Goal: Task Accomplishment & Management: Use online tool/utility

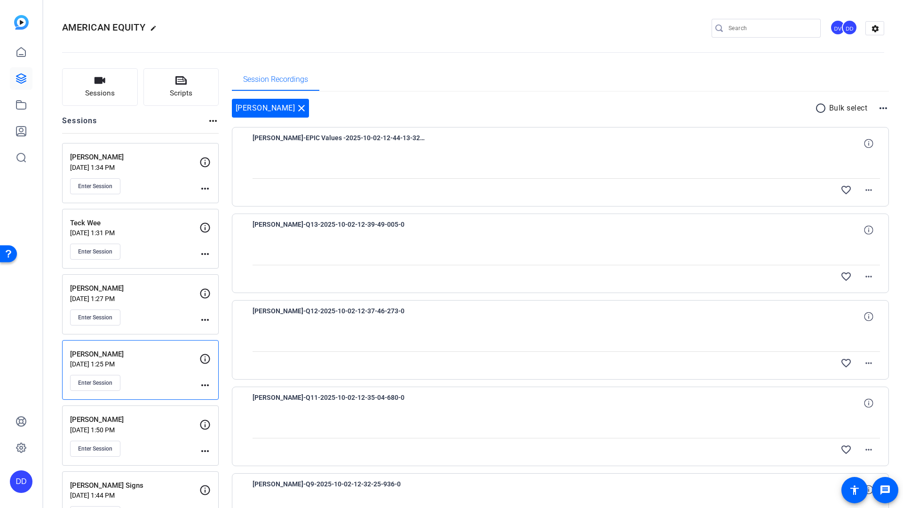
click at [130, 293] on p "[PERSON_NAME]" at bounding box center [134, 288] width 129 height 11
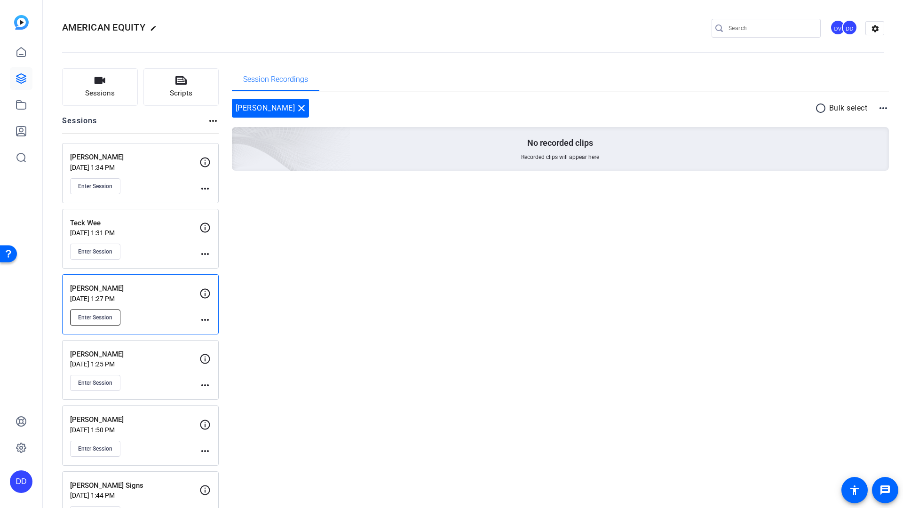
click at [98, 320] on span "Enter Session" at bounding box center [95, 318] width 34 height 8
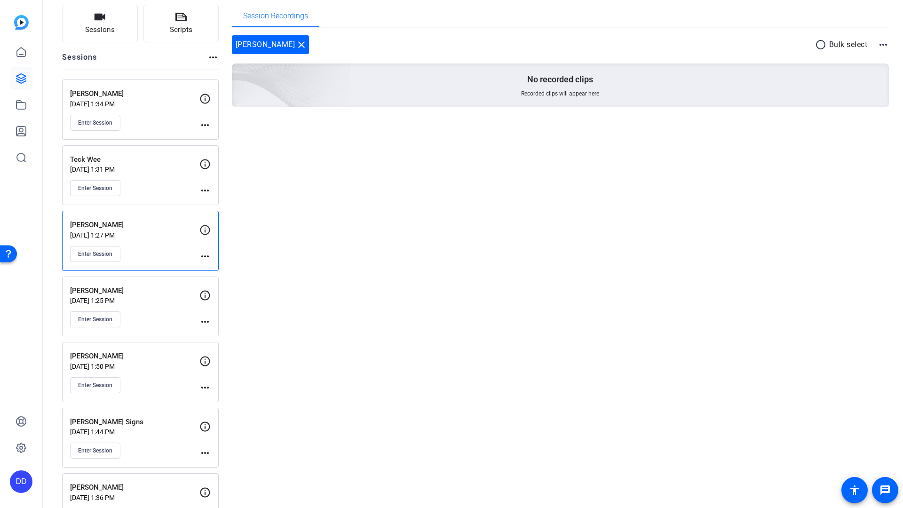
scroll to position [86, 0]
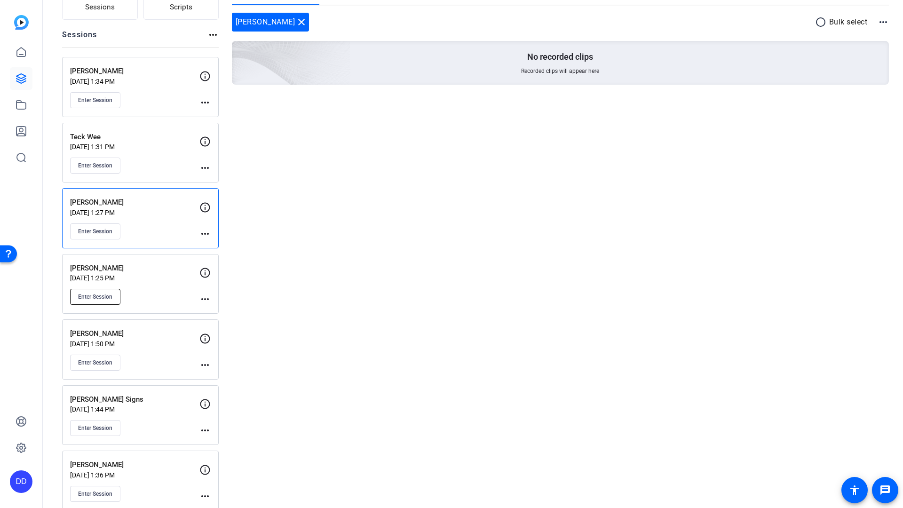
click at [99, 296] on span "Enter Session" at bounding box center [95, 297] width 34 height 8
click at [109, 273] on p "[PERSON_NAME]" at bounding box center [134, 268] width 129 height 11
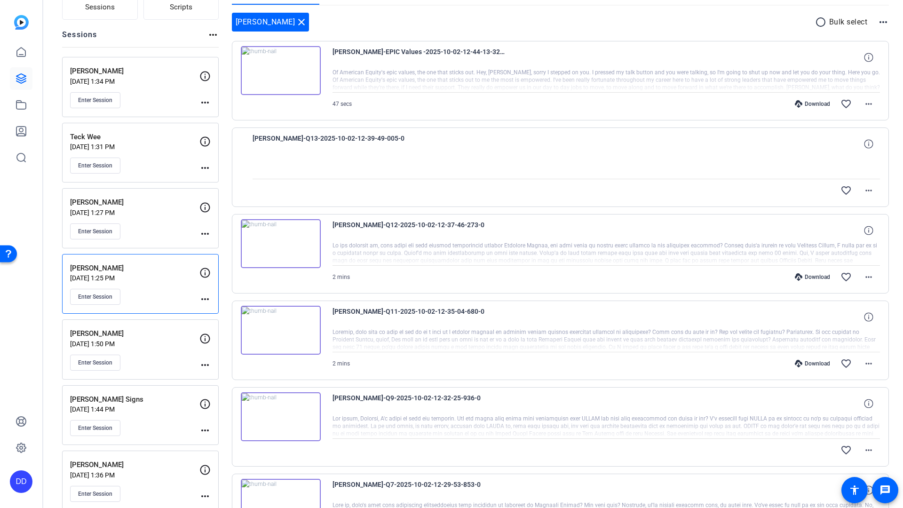
click at [302, 233] on img at bounding box center [281, 243] width 80 height 49
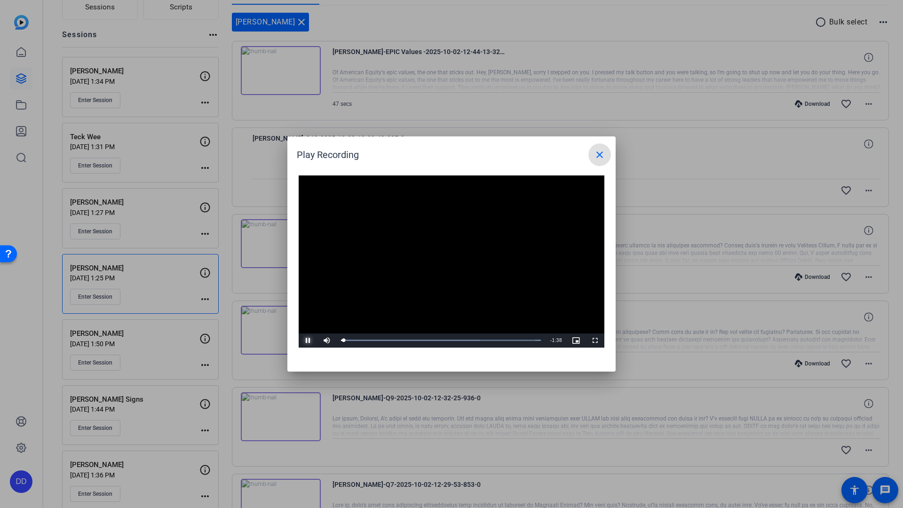
click at [307, 340] on span "Video Player" at bounding box center [308, 340] width 19 height 0
click at [305, 340] on span "Video Player" at bounding box center [308, 340] width 19 height 0
click at [306, 340] on span "Video Player" at bounding box center [308, 340] width 19 height 0
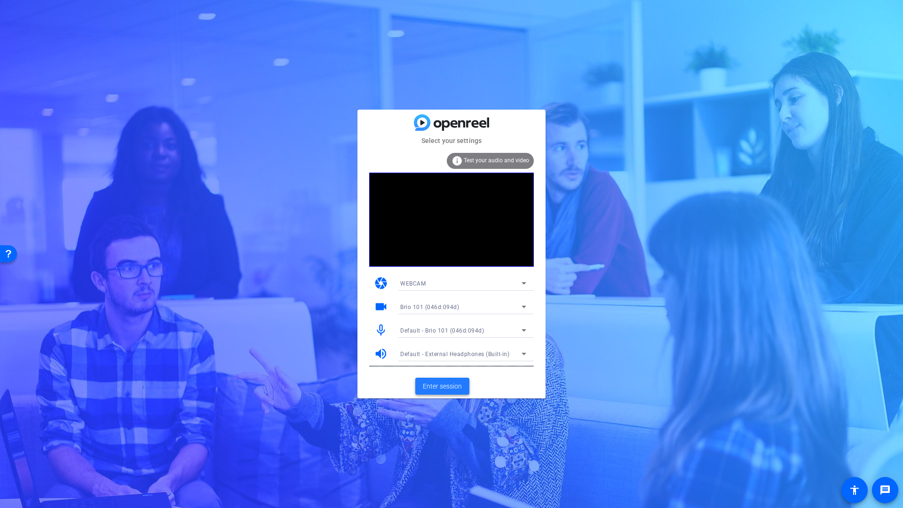
click at [454, 387] on span "Enter session" at bounding box center [442, 386] width 39 height 10
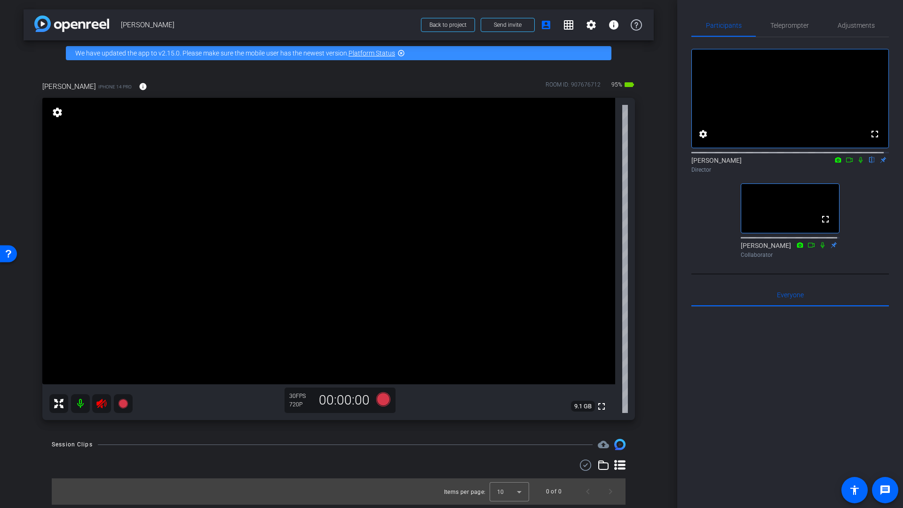
click at [100, 402] on icon at bounding box center [101, 403] width 10 height 9
click at [846, 25] on span "Adjustments" at bounding box center [855, 25] width 37 height 7
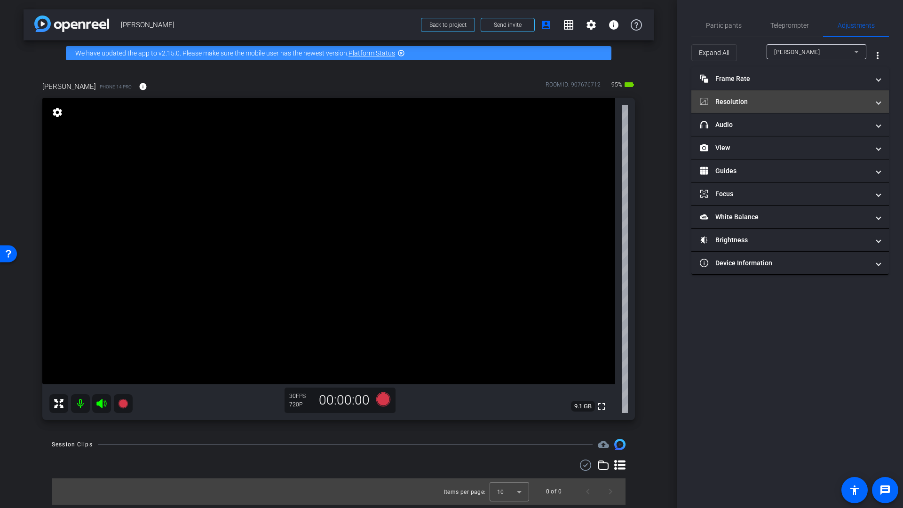
click at [747, 102] on mat-panel-title "Resolution" at bounding box center [784, 102] width 169 height 10
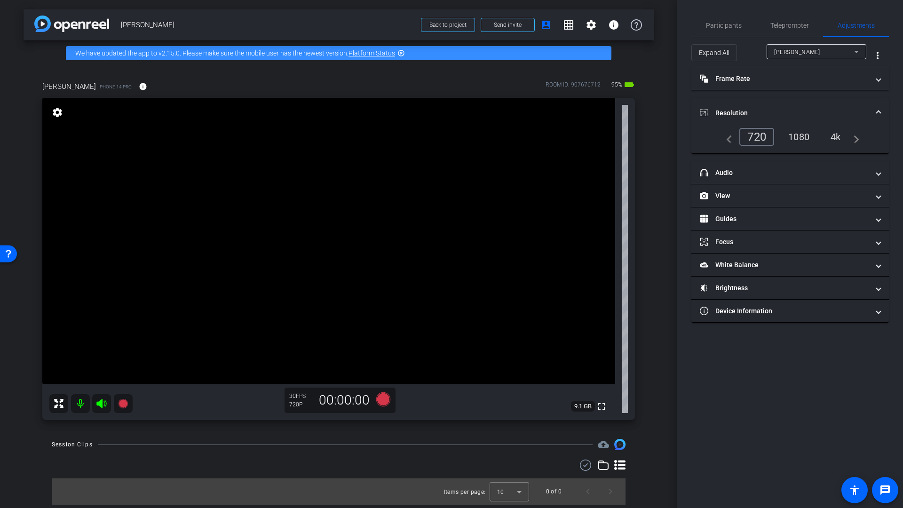
click at [845, 137] on div "4k" at bounding box center [835, 137] width 24 height 16
click at [840, 137] on div "4k" at bounding box center [835, 137] width 24 height 16
click at [729, 30] on span "Participants" at bounding box center [724, 25] width 36 height 23
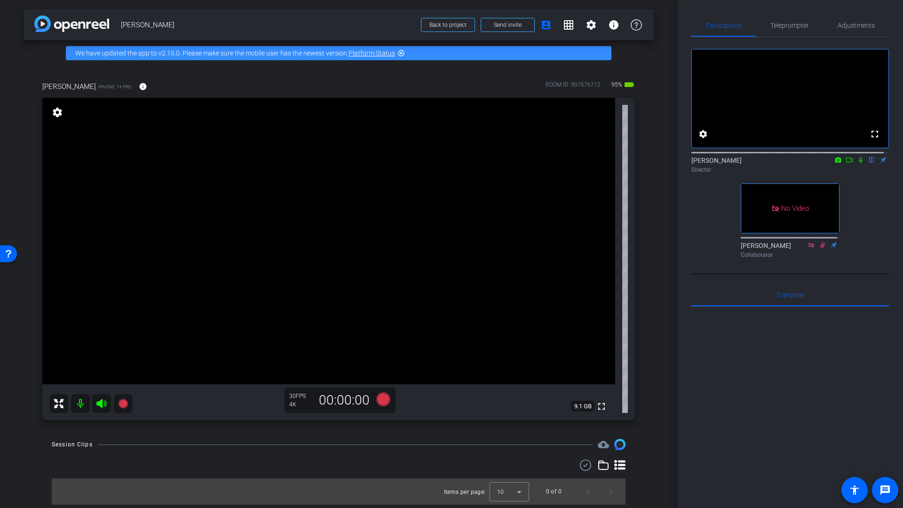
click at [845, 163] on icon at bounding box center [849, 160] width 8 height 7
click at [847, 26] on span "Adjustments" at bounding box center [855, 25] width 37 height 7
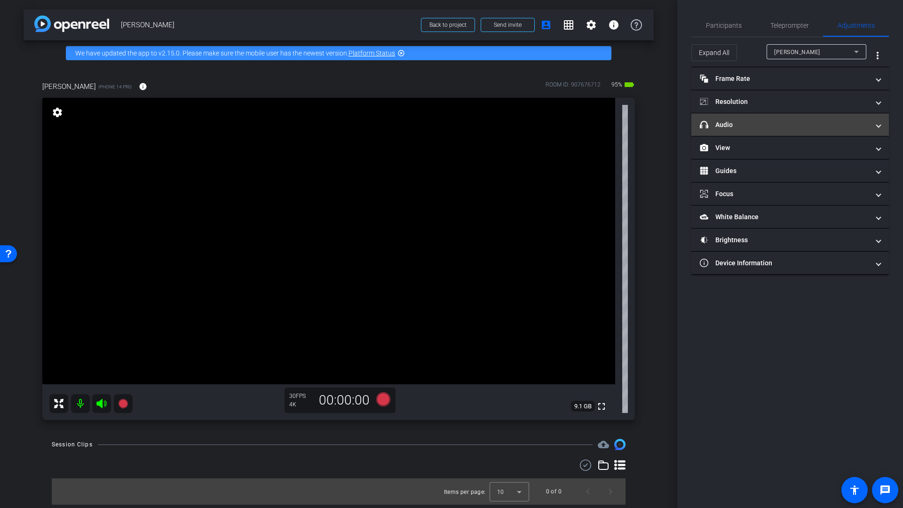
click at [728, 127] on mat-panel-title "headphone icon Audio" at bounding box center [784, 125] width 169 height 10
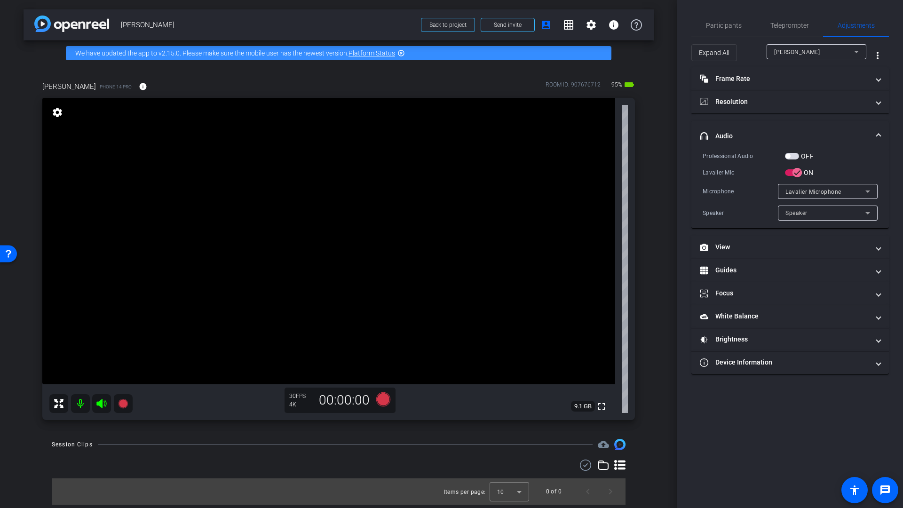
click at [789, 157] on span "button" at bounding box center [787, 156] width 5 height 5
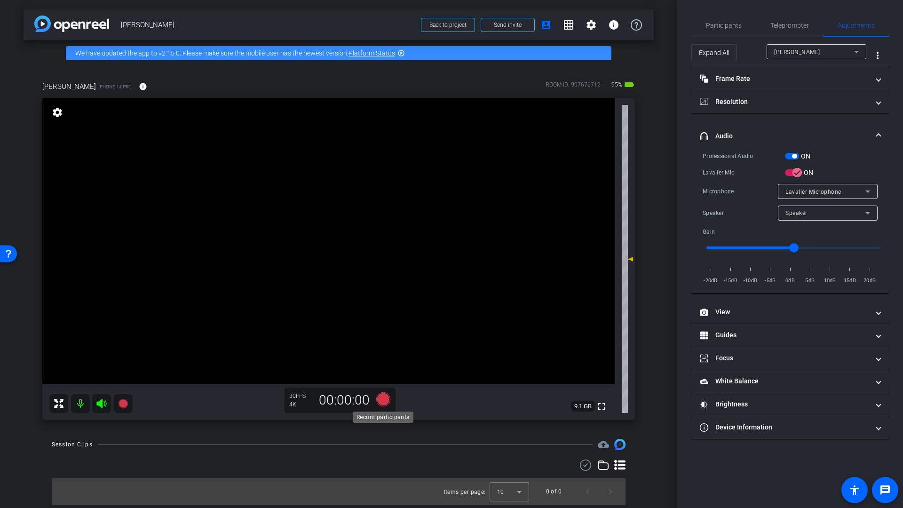
click at [384, 399] on icon at bounding box center [383, 399] width 14 height 14
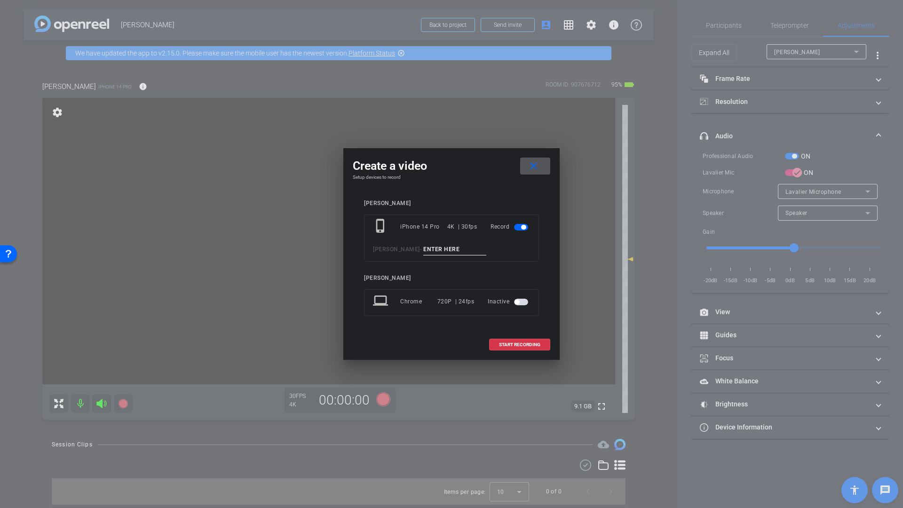
click at [441, 252] on input at bounding box center [454, 250] width 63 height 12
type input "Mic Check"
click at [511, 343] on span "START RECORDING" at bounding box center [519, 344] width 41 height 5
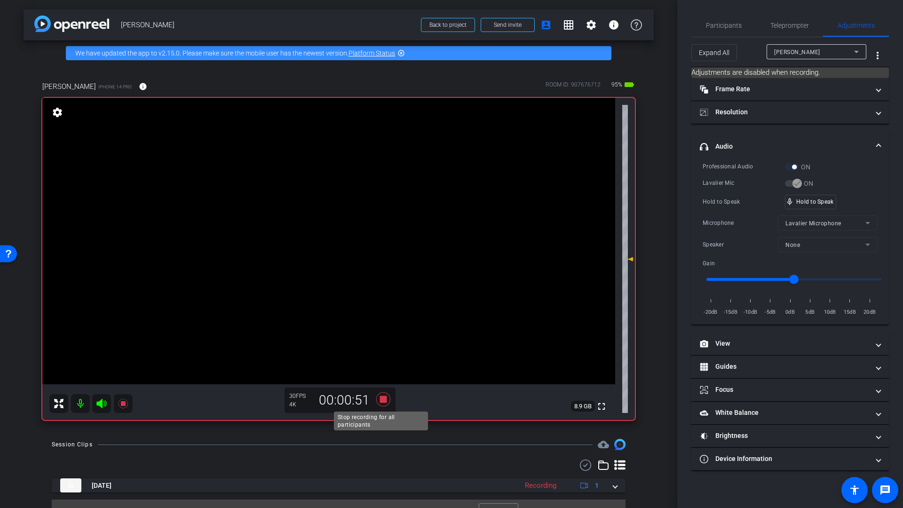
click at [382, 400] on icon at bounding box center [383, 399] width 14 height 14
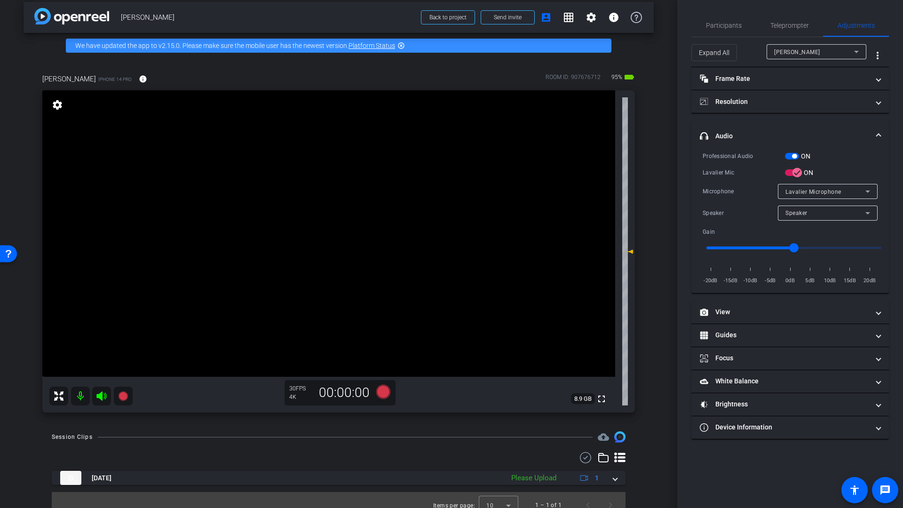
scroll to position [18, 0]
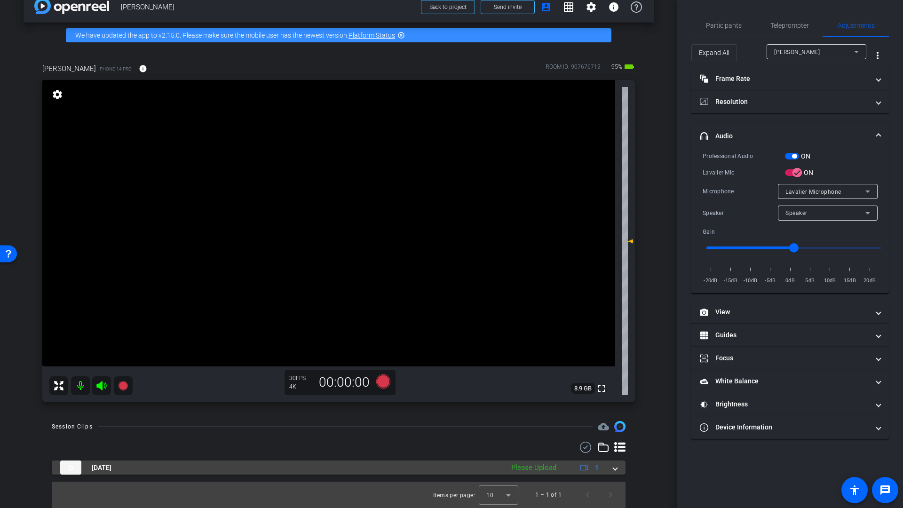
click at [613, 470] on span at bounding box center [615, 468] width 4 height 10
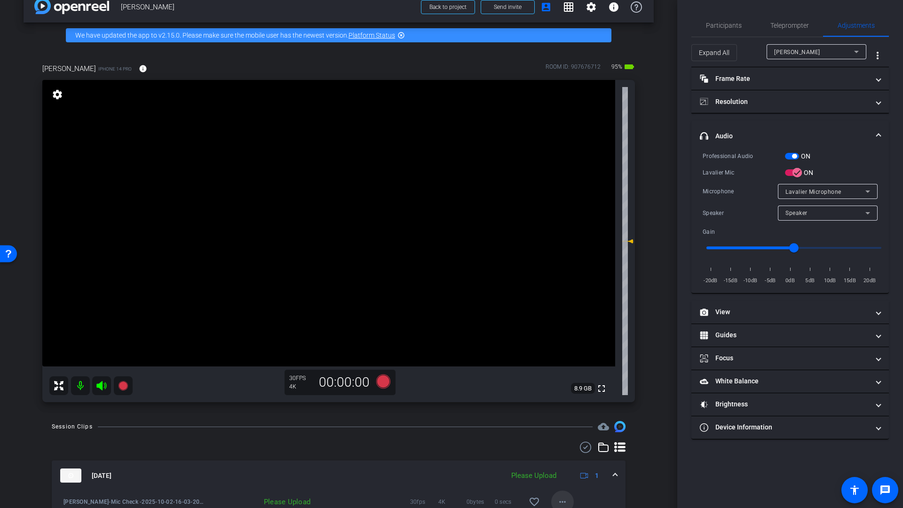
click at [559, 502] on mat-icon "more_horiz" at bounding box center [562, 501] width 11 height 11
click at [567, 460] on span "Upload" at bounding box center [573, 458] width 38 height 11
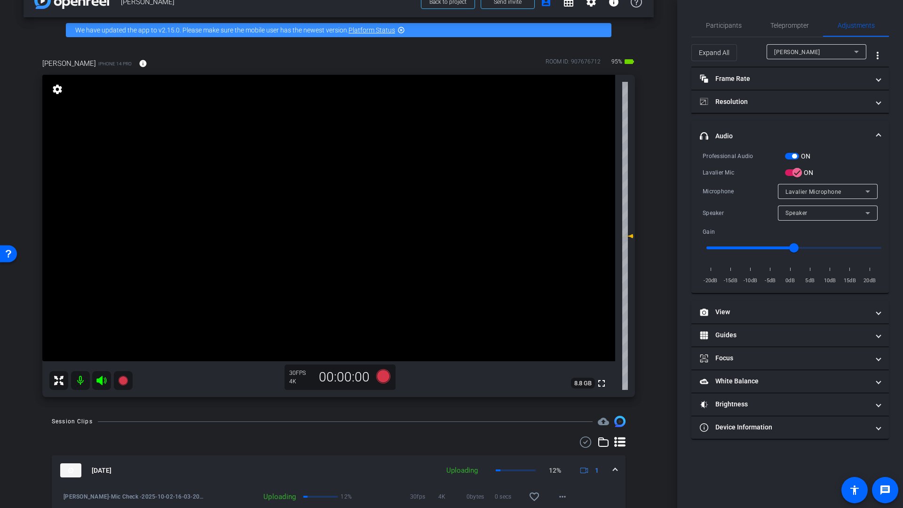
click at [82, 382] on mat-icon at bounding box center [80, 380] width 19 height 19
click at [101, 382] on icon at bounding box center [101, 380] width 10 height 9
click at [726, 28] on span "Participants" at bounding box center [724, 25] width 36 height 7
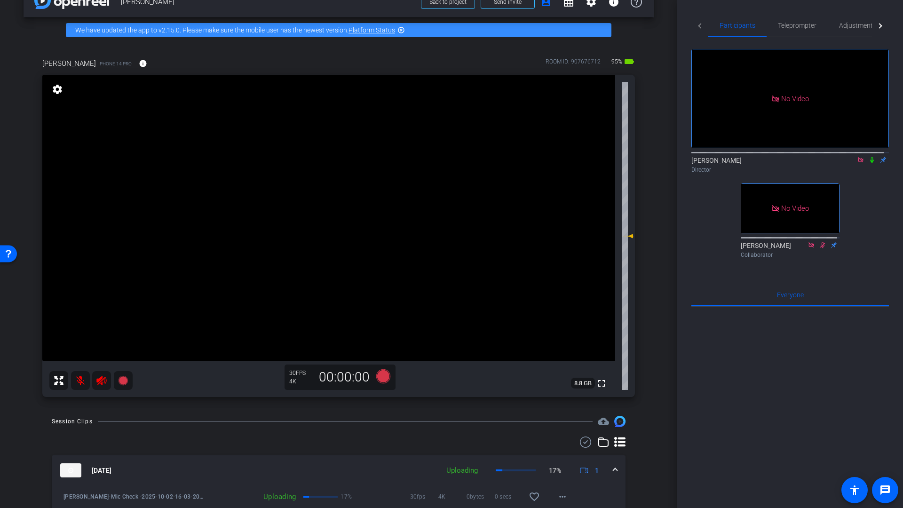
click at [868, 157] on icon at bounding box center [872, 160] width 8 height 7
click at [855, 26] on span "Adjustments" at bounding box center [857, 25] width 37 height 7
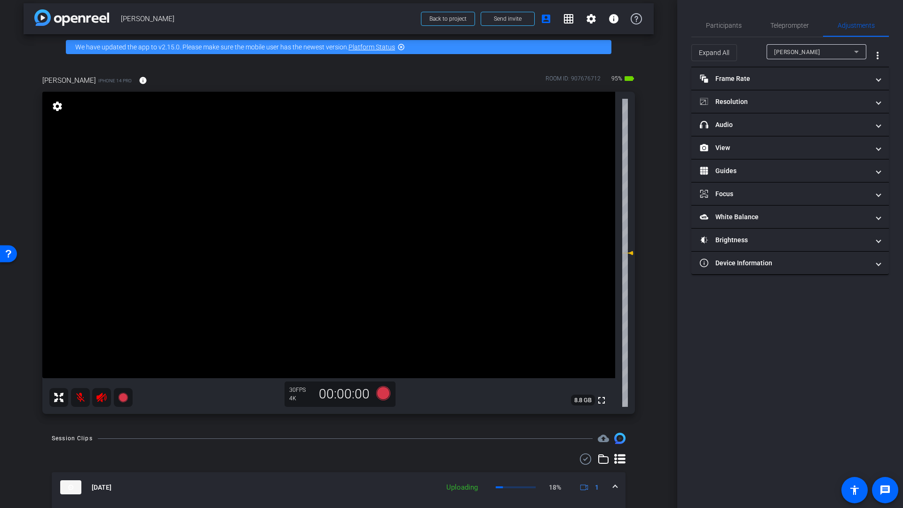
scroll to position [0, 0]
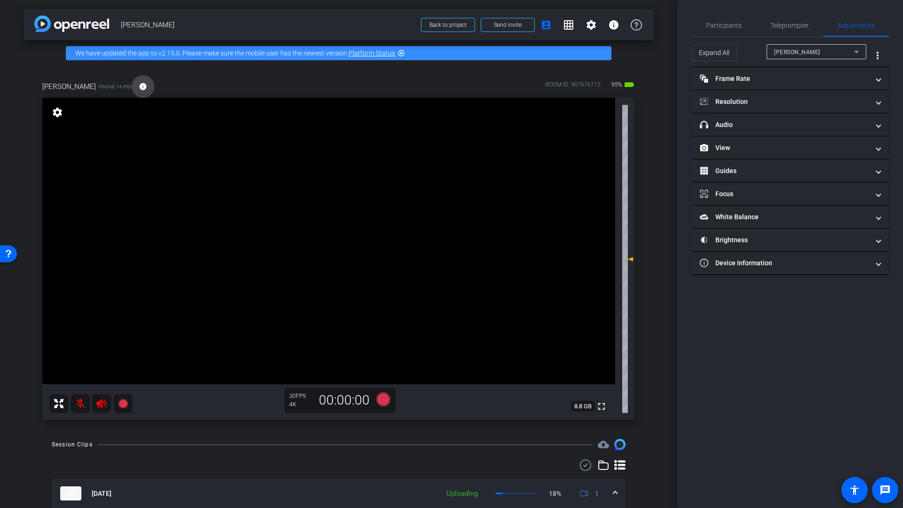
click at [139, 87] on mat-icon "info" at bounding box center [143, 86] width 8 height 8
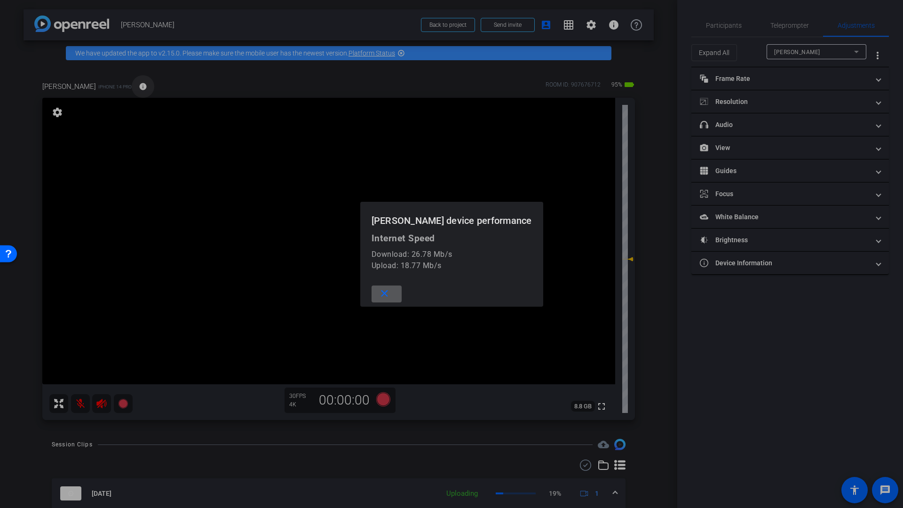
click at [132, 87] on div at bounding box center [451, 254] width 903 height 508
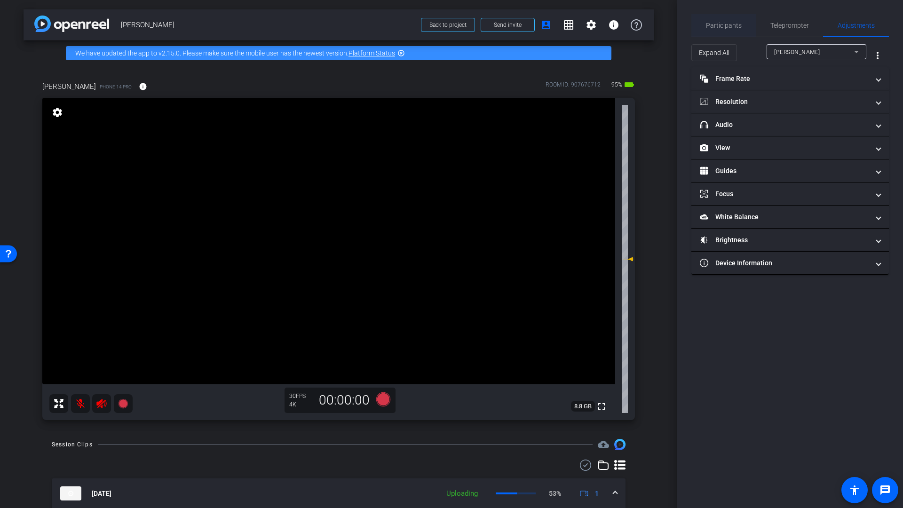
click at [719, 24] on span "Participants" at bounding box center [724, 25] width 36 height 7
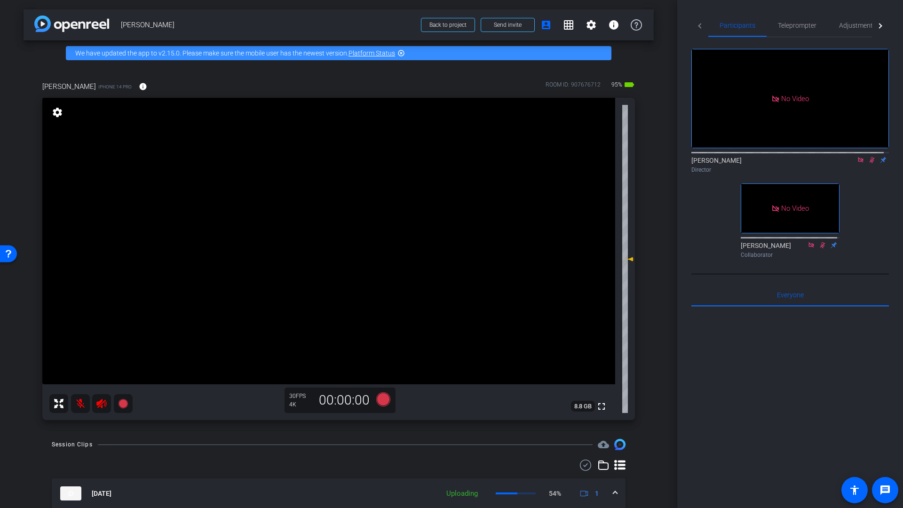
click at [79, 405] on mat-icon at bounding box center [80, 403] width 19 height 19
click at [102, 403] on icon at bounding box center [101, 403] width 10 height 9
click at [869, 157] on icon at bounding box center [871, 160] width 5 height 6
drag, startPoint x: 867, startPoint y: 133, endPoint x: 868, endPoint y: 139, distance: 6.6
click at [870, 157] on icon at bounding box center [872, 160] width 4 height 6
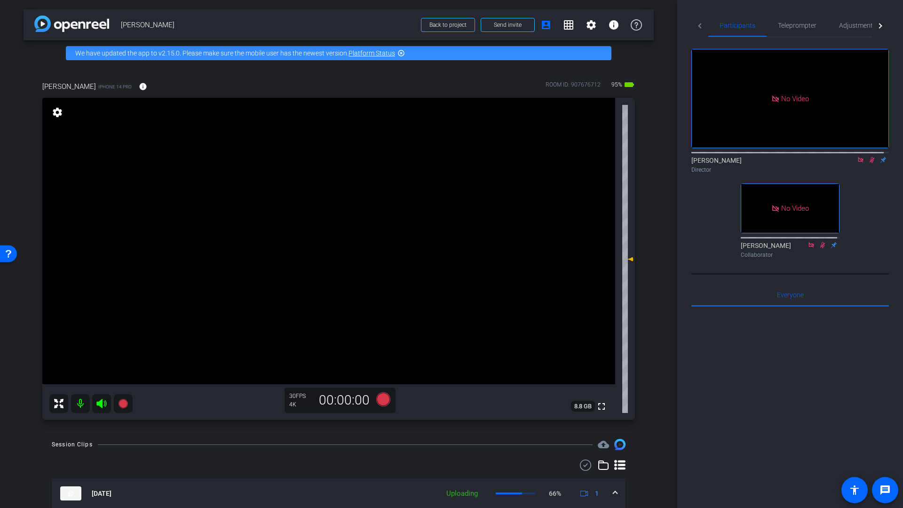
click at [73, 403] on mat-icon at bounding box center [80, 403] width 19 height 19
click at [99, 404] on icon at bounding box center [101, 403] width 10 height 9
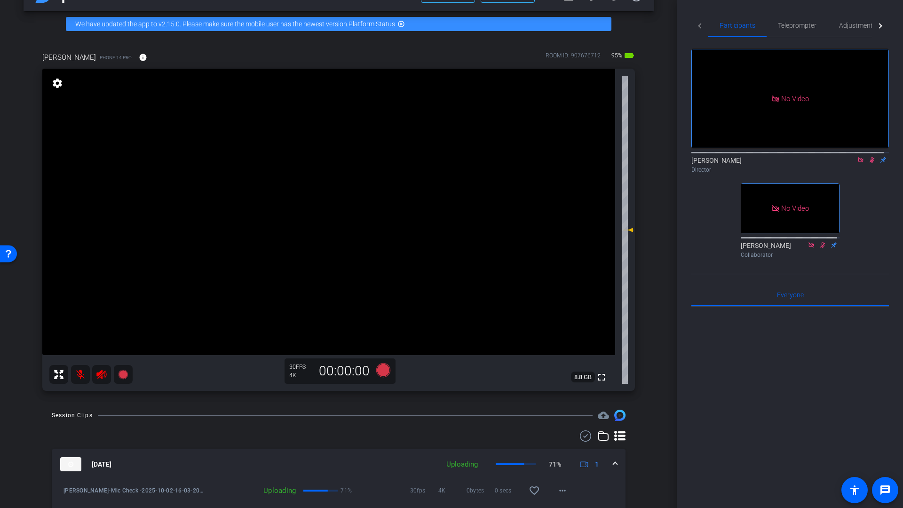
scroll to position [15, 0]
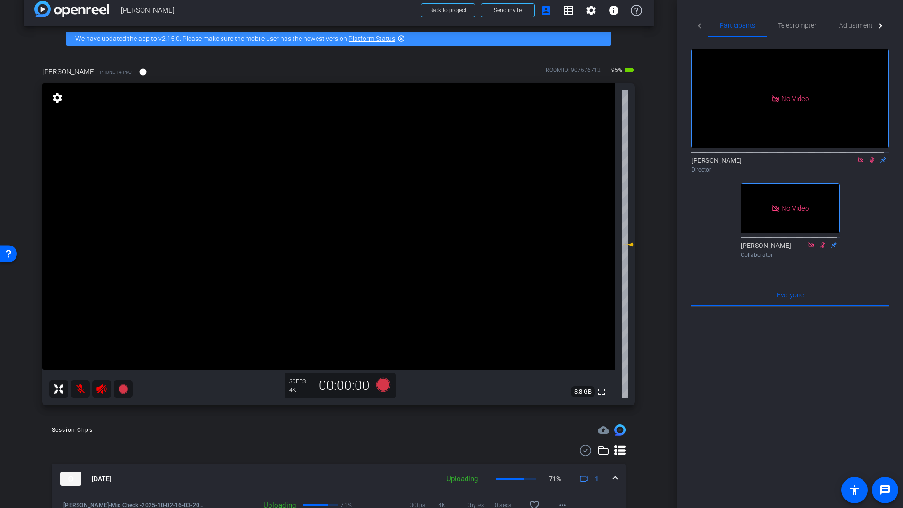
drag, startPoint x: 79, startPoint y: 393, endPoint x: 84, endPoint y: 392, distance: 4.8
click at [79, 393] on mat-icon at bounding box center [80, 388] width 19 height 19
click at [100, 391] on icon at bounding box center [101, 388] width 11 height 11
click at [869, 157] on icon at bounding box center [872, 160] width 8 height 7
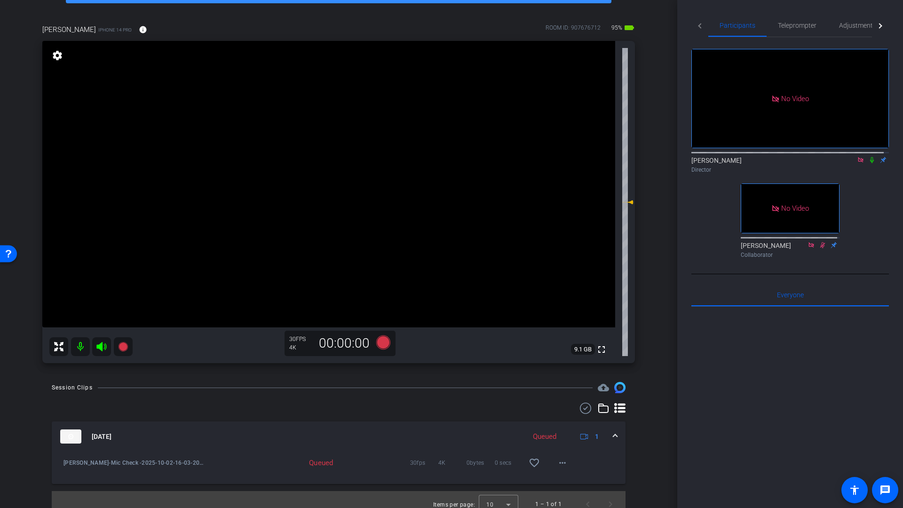
scroll to position [66, 0]
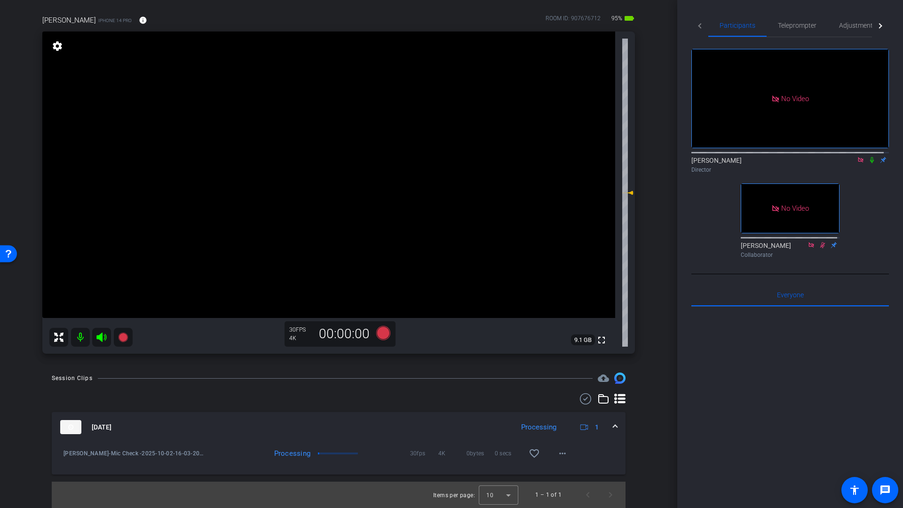
click at [81, 338] on mat-icon at bounding box center [80, 337] width 19 height 19
click at [100, 338] on icon at bounding box center [101, 336] width 10 height 9
click at [870, 157] on icon at bounding box center [872, 160] width 4 height 6
click at [869, 157] on icon at bounding box center [871, 160] width 5 height 6
click at [870, 157] on icon at bounding box center [872, 160] width 4 height 6
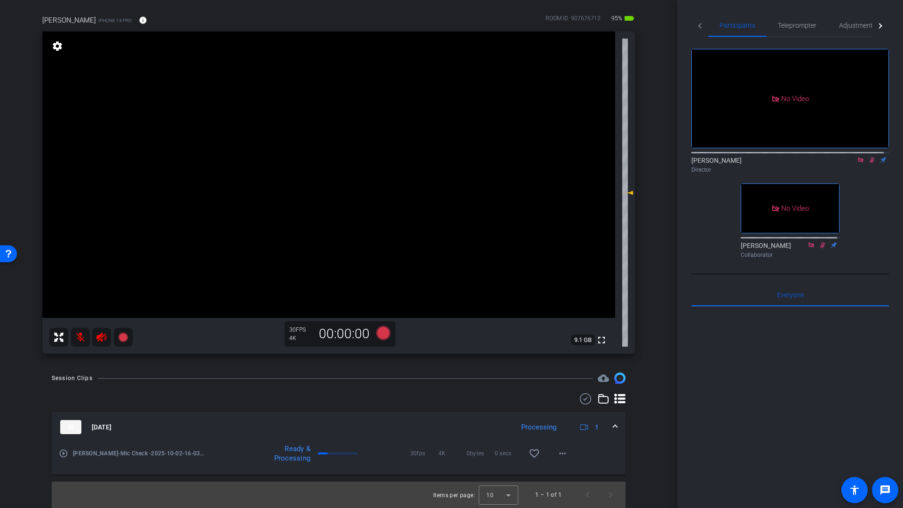
click at [65, 455] on mat-icon "play_circle_outline" at bounding box center [63, 453] width 9 height 9
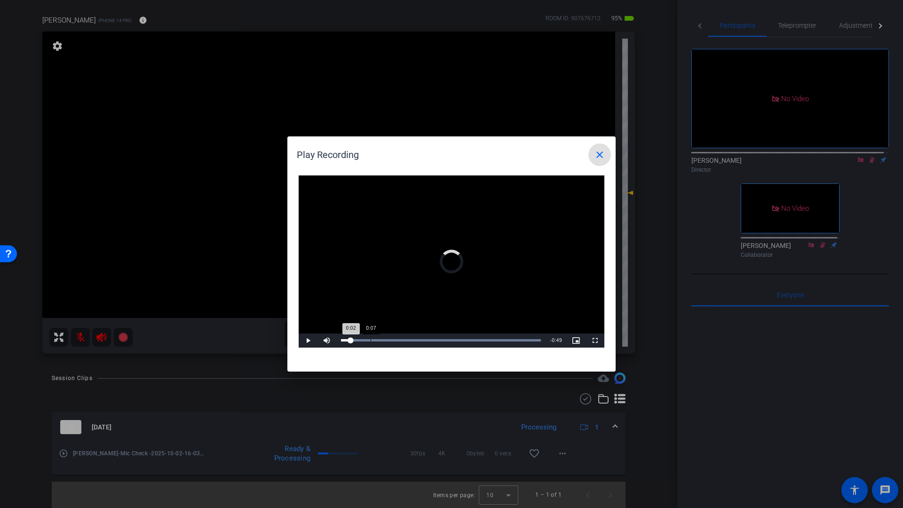
drag, startPoint x: 351, startPoint y: 339, endPoint x: 370, endPoint y: 341, distance: 19.3
click at [370, 341] on div "Loaded : 100.00% 0:07 0:02" at bounding box center [441, 340] width 200 height 2
drag, startPoint x: 375, startPoint y: 341, endPoint x: 381, endPoint y: 341, distance: 6.1
click at [377, 341] on div "0:09" at bounding box center [359, 340] width 36 height 2
click at [599, 155] on mat-icon "close" at bounding box center [599, 154] width 11 height 11
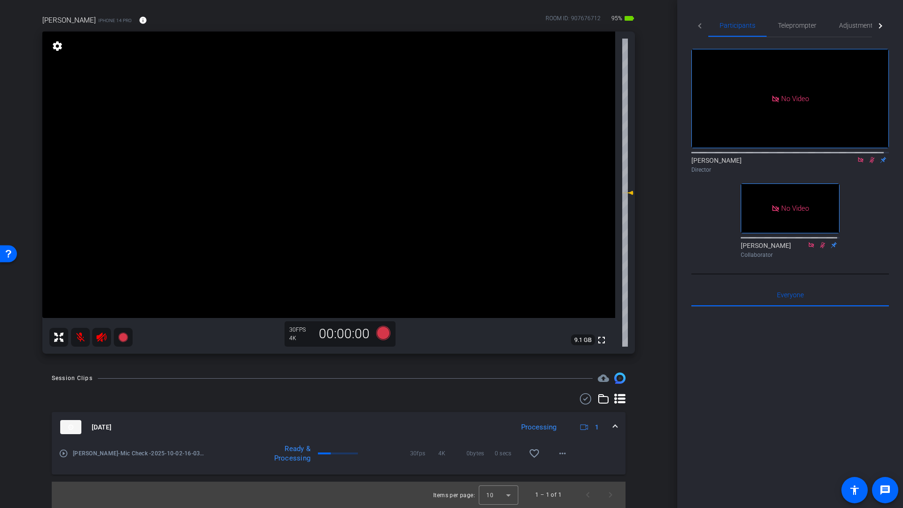
click at [81, 338] on mat-icon at bounding box center [80, 337] width 19 height 19
click at [100, 338] on icon at bounding box center [101, 336] width 11 height 11
click at [868, 157] on icon at bounding box center [872, 160] width 8 height 7
click at [381, 334] on icon at bounding box center [383, 333] width 14 height 14
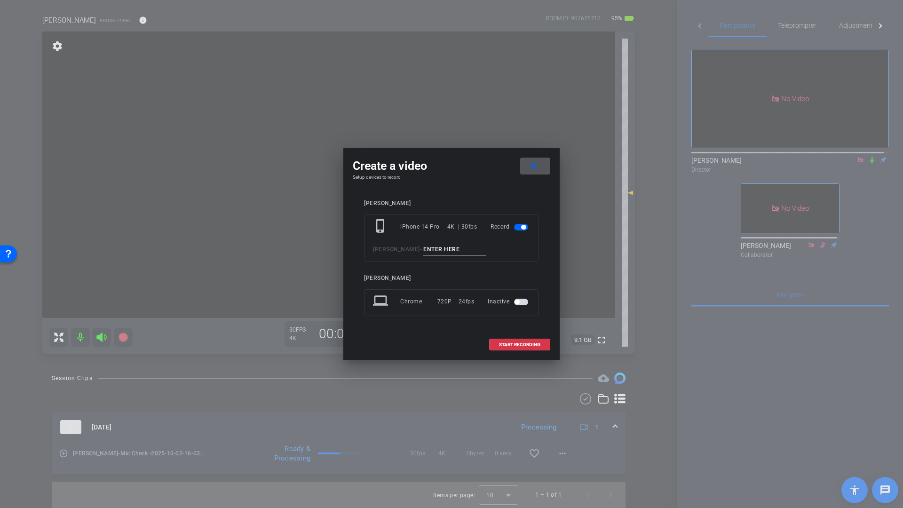
click at [436, 249] on input at bounding box center [454, 250] width 63 height 12
type input "Smile"
click at [508, 347] on span at bounding box center [519, 344] width 60 height 23
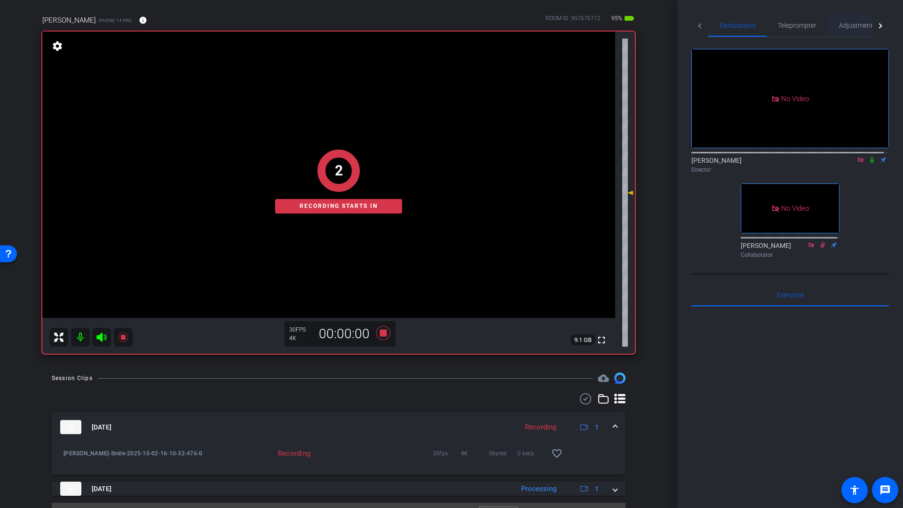
click at [859, 27] on span "Adjustments" at bounding box center [857, 25] width 37 height 7
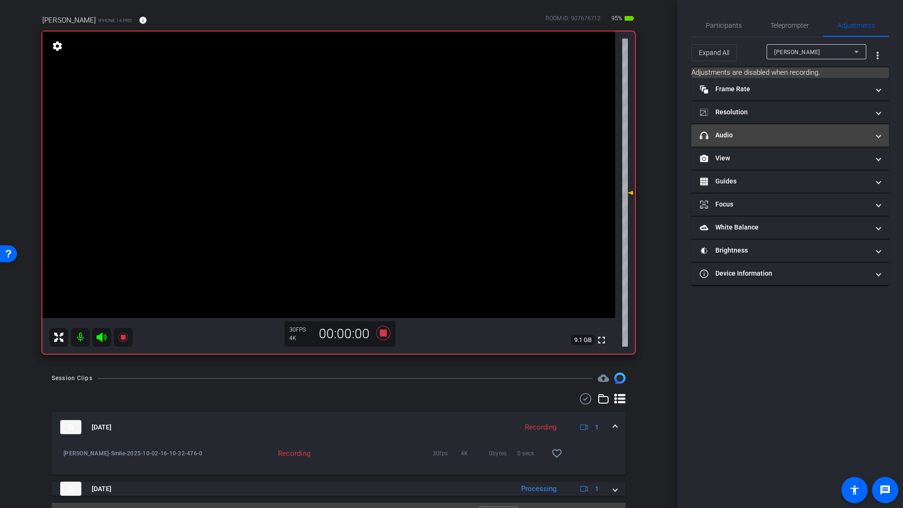
click at [748, 135] on mat-panel-title "headphone icon Audio" at bounding box center [784, 135] width 169 height 10
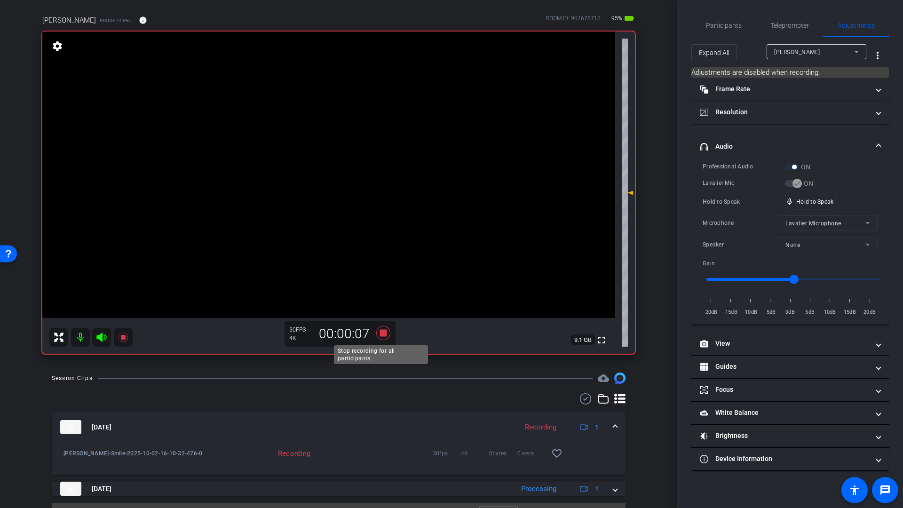
click at [381, 333] on icon at bounding box center [383, 333] width 14 height 14
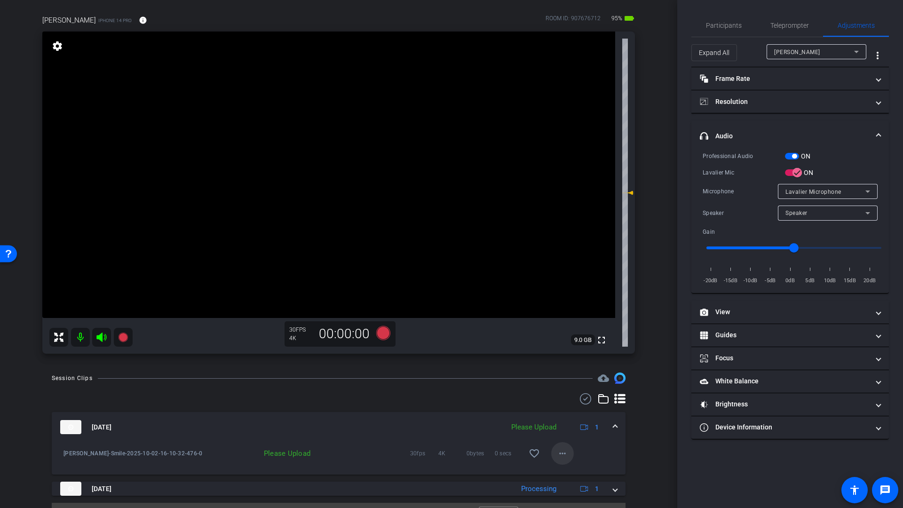
click at [557, 454] on mat-icon "more_horiz" at bounding box center [562, 453] width 11 height 11
click at [561, 474] on span "Upload" at bounding box center [573, 472] width 38 height 11
click at [380, 333] on icon at bounding box center [383, 333] width 14 height 14
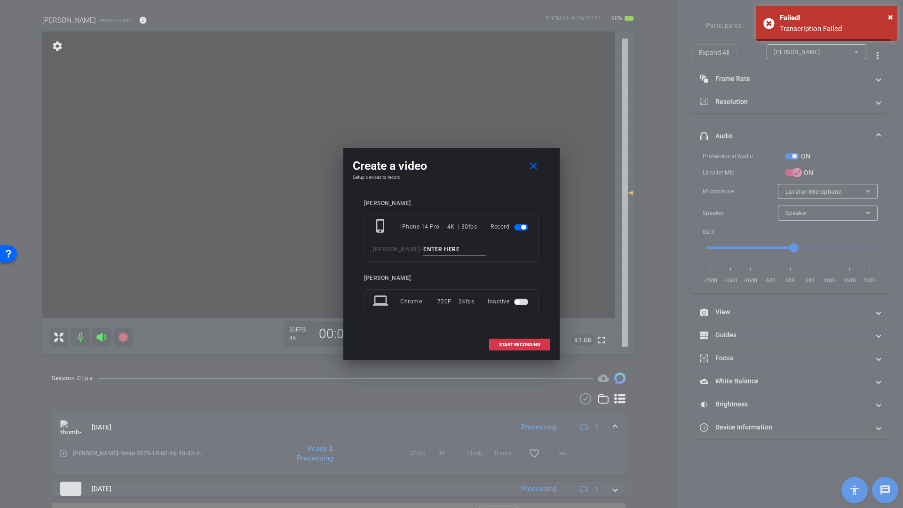
click at [432, 246] on input at bounding box center [454, 250] width 63 height 12
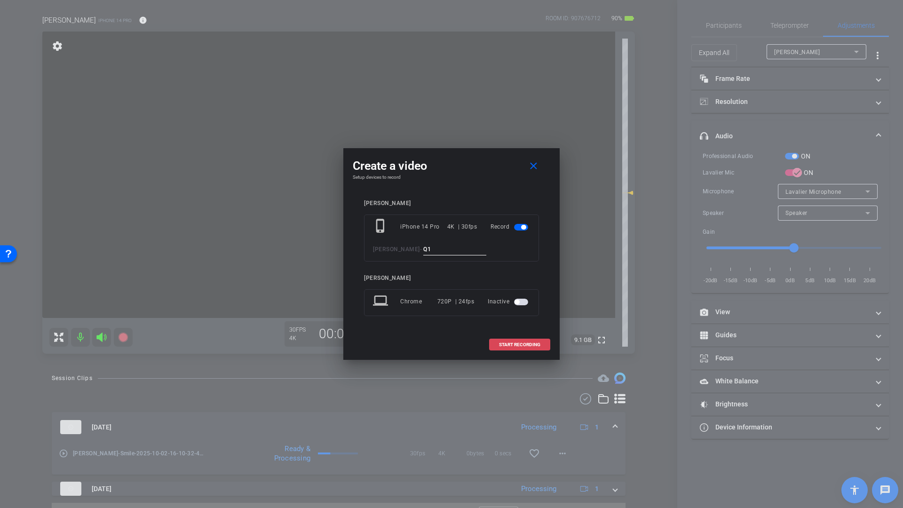
type input "Q1"
click at [513, 344] on span "START RECORDING" at bounding box center [519, 344] width 41 height 5
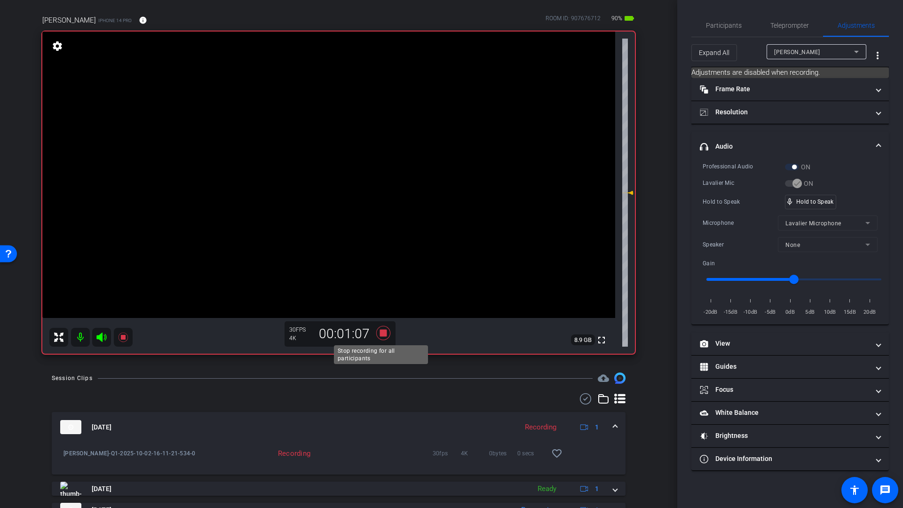
click at [381, 333] on icon at bounding box center [383, 333] width 14 height 14
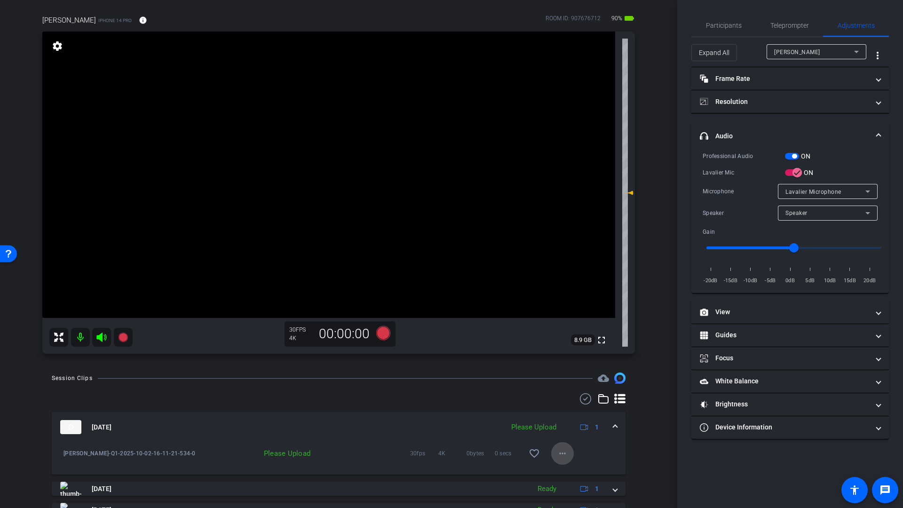
click at [559, 456] on mat-icon "more_horiz" at bounding box center [562, 453] width 11 height 11
click at [567, 472] on span "Upload" at bounding box center [573, 472] width 38 height 11
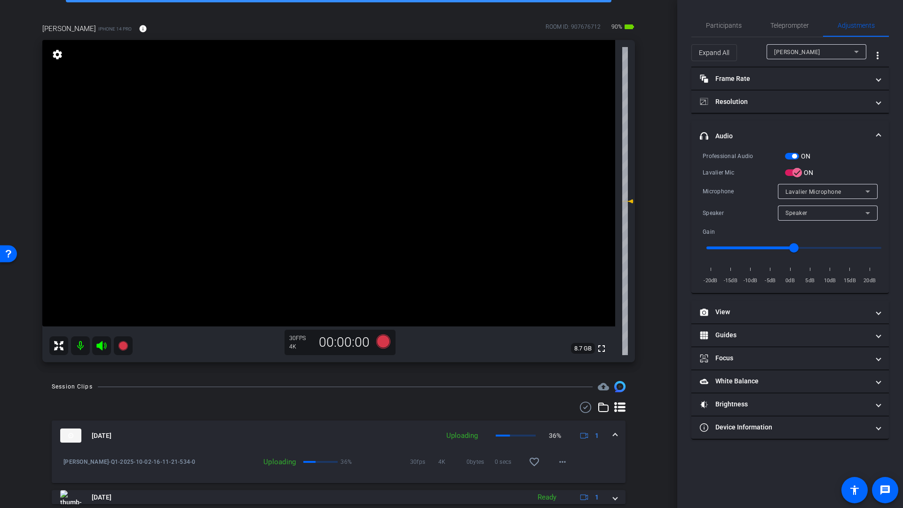
scroll to position [56, 0]
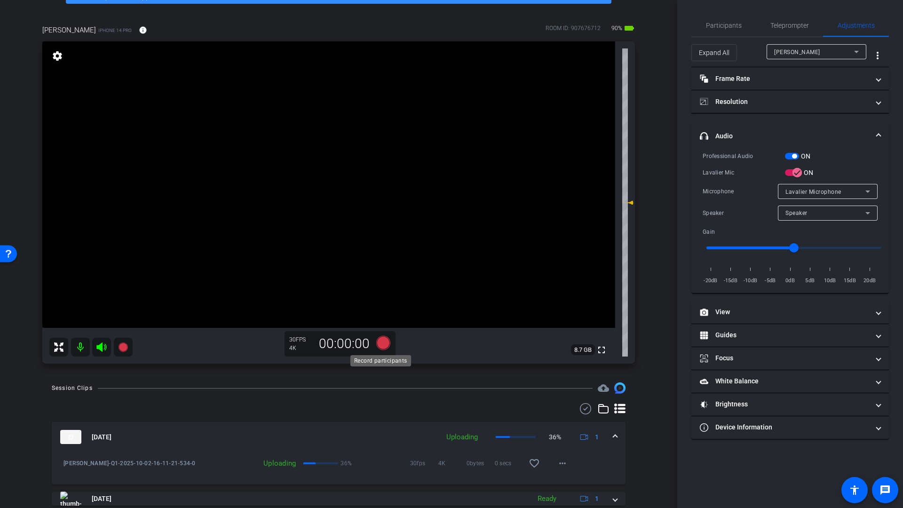
click at [379, 344] on icon at bounding box center [383, 343] width 14 height 14
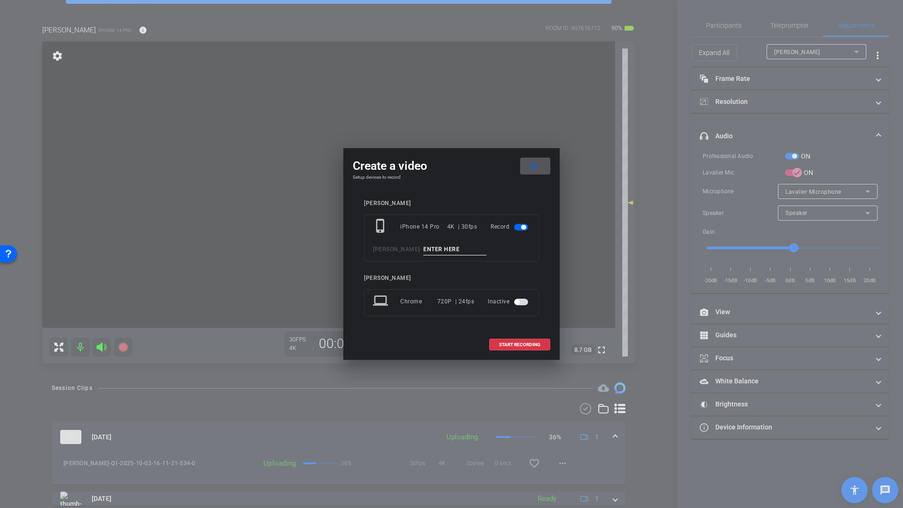
click at [442, 252] on input at bounding box center [454, 250] width 63 height 12
type input "Q2"
click at [519, 344] on span "START RECORDING" at bounding box center [519, 344] width 41 height 5
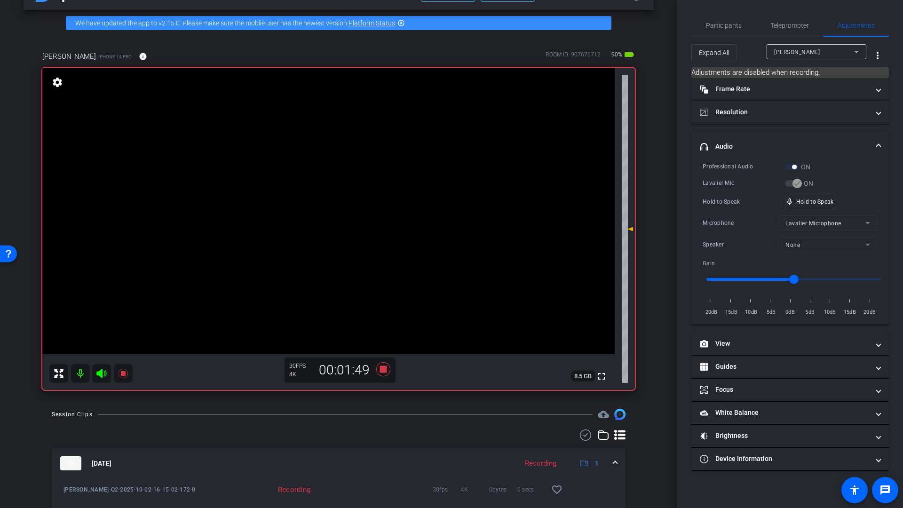
scroll to position [19, 0]
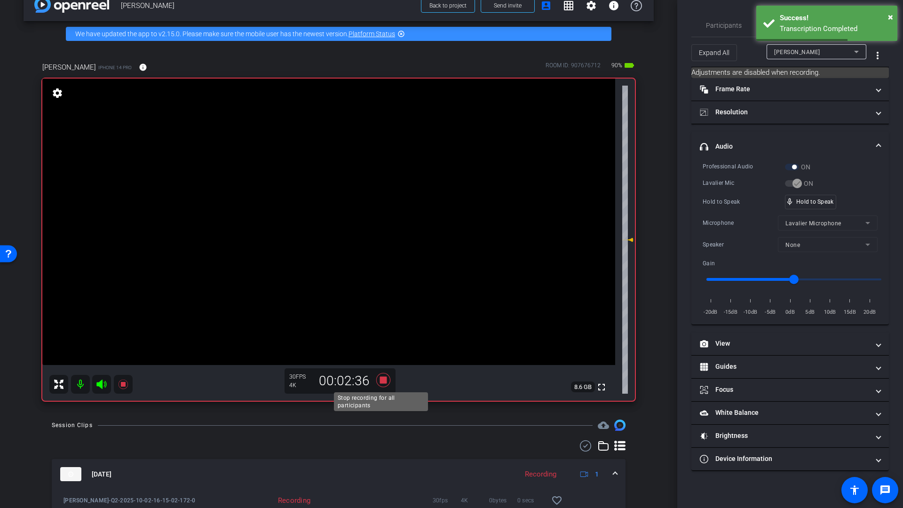
click at [382, 380] on icon at bounding box center [383, 380] width 14 height 14
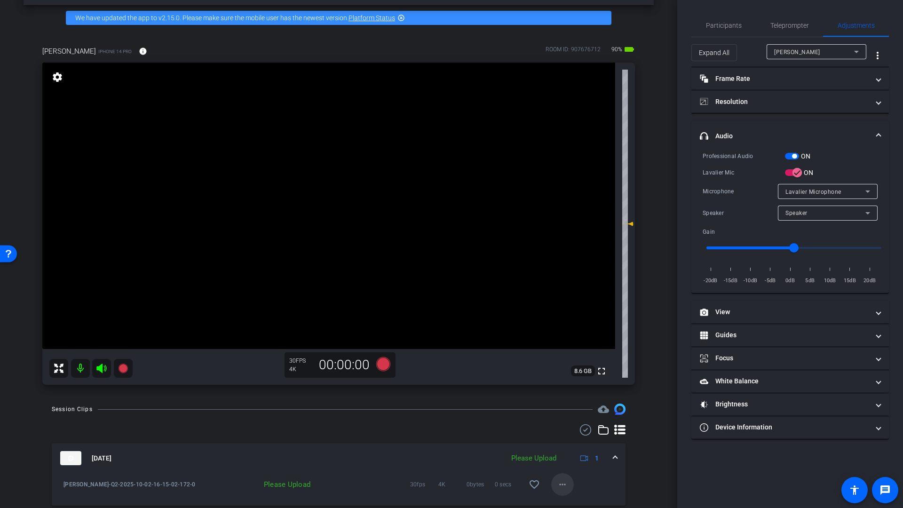
scroll to position [37, 0]
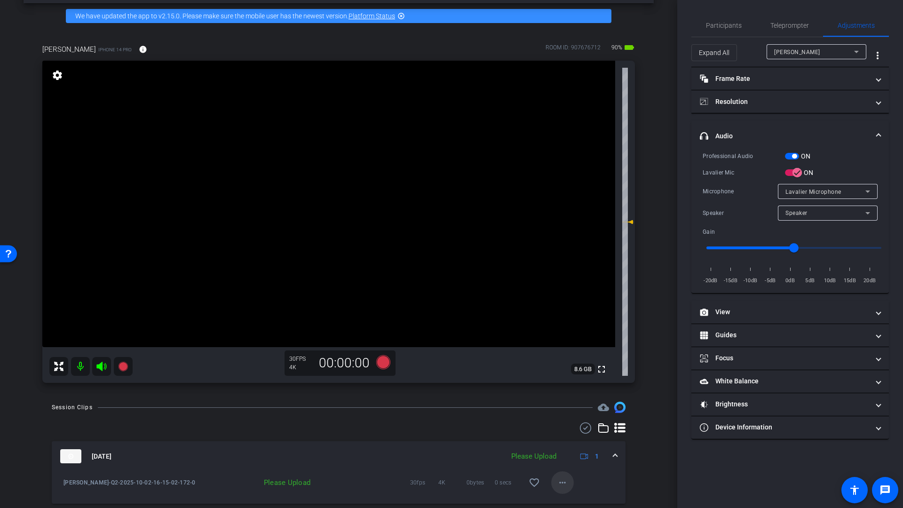
click at [559, 483] on mat-icon "more_horiz" at bounding box center [562, 482] width 11 height 11
click at [570, 440] on span "Upload" at bounding box center [573, 439] width 38 height 11
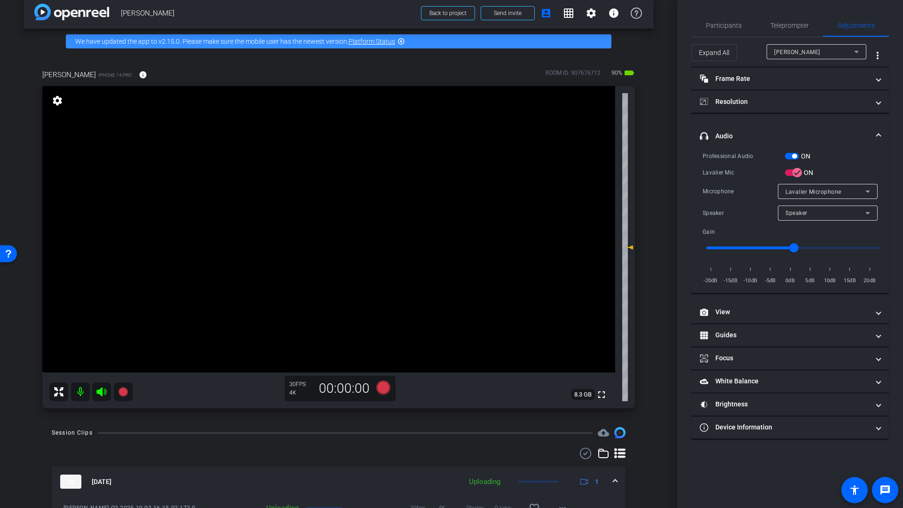
scroll to position [10, 0]
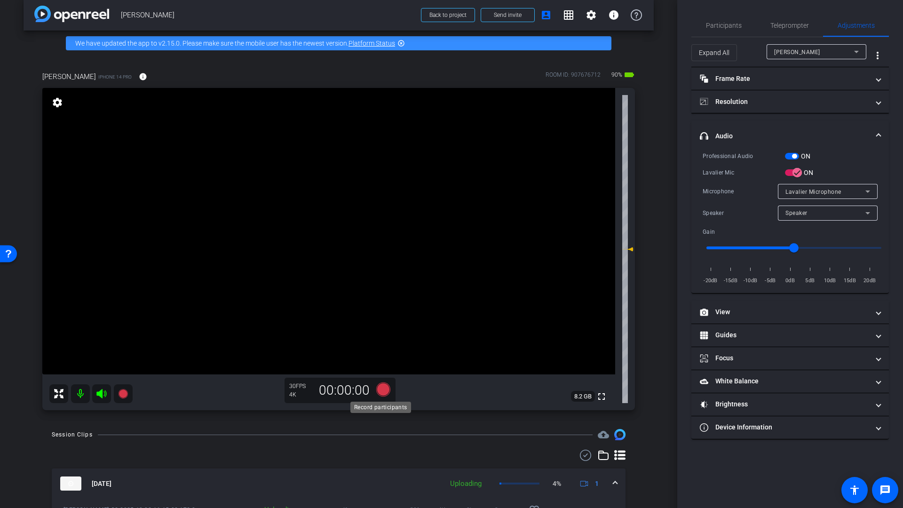
click at [381, 389] on icon at bounding box center [383, 389] width 14 height 14
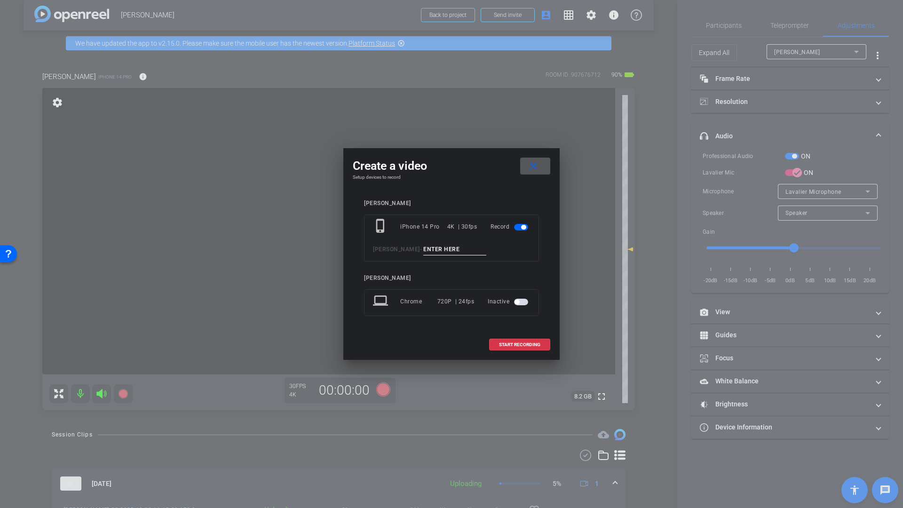
click at [432, 251] on input at bounding box center [454, 250] width 63 height 12
type input "Q3"
click at [516, 344] on span "START RECORDING" at bounding box center [519, 344] width 41 height 5
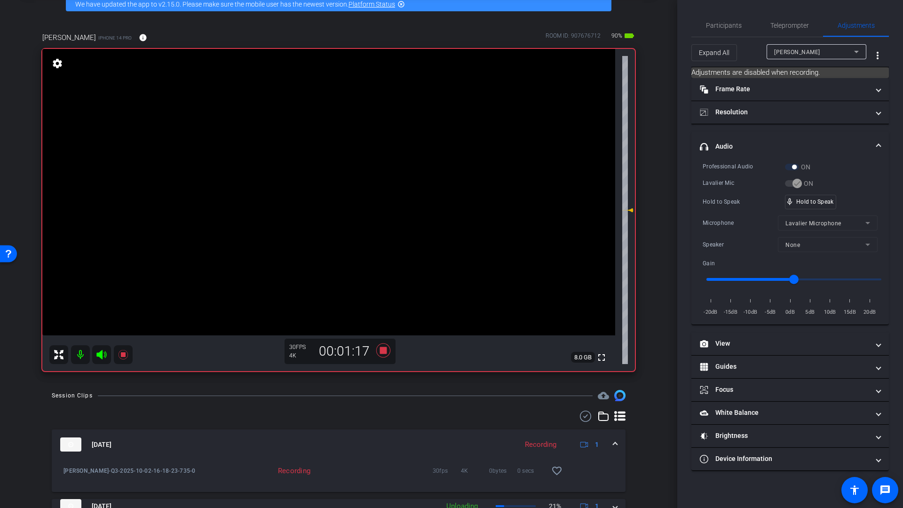
scroll to position [28, 0]
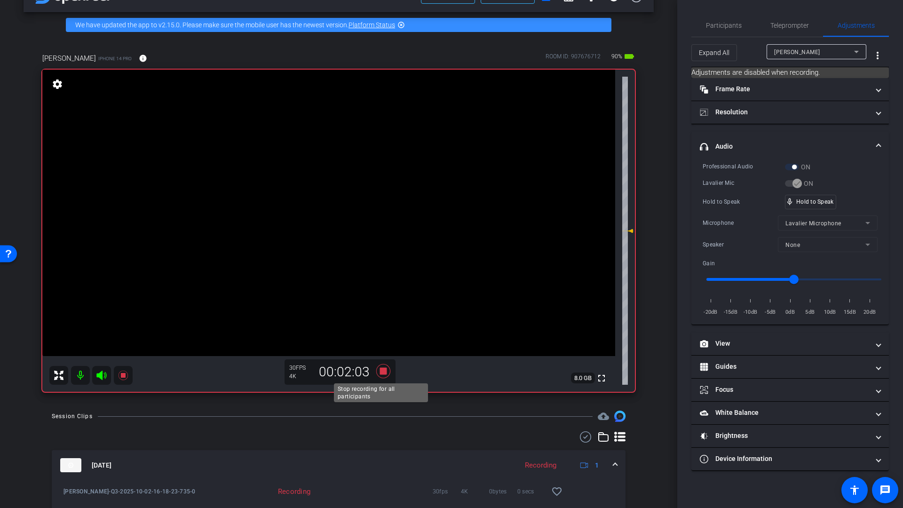
click at [381, 372] on icon at bounding box center [383, 371] width 14 height 14
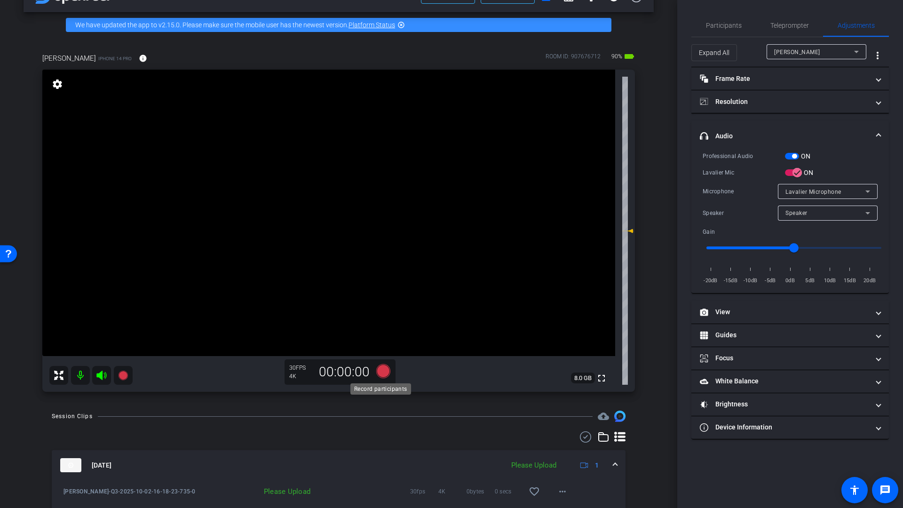
click at [380, 375] on icon at bounding box center [383, 371] width 14 height 14
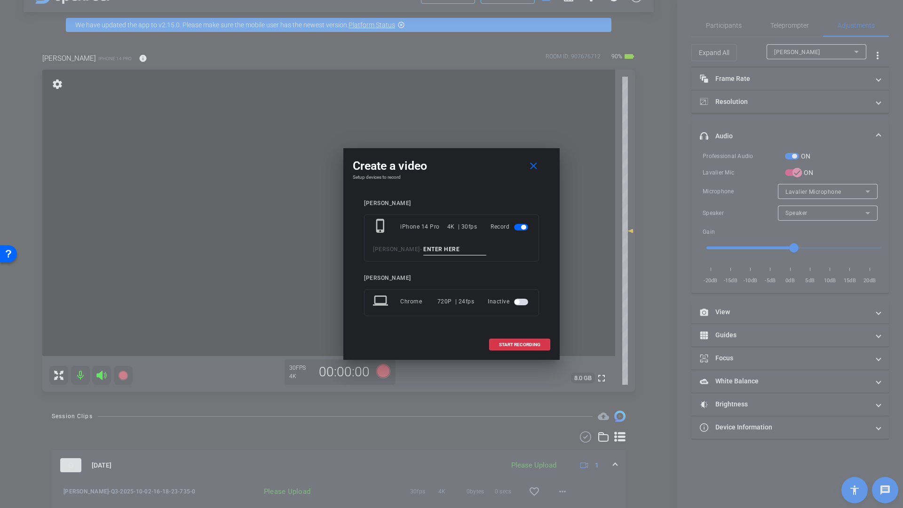
click at [438, 248] on input at bounding box center [454, 250] width 63 height 12
type input "Q4"
click at [521, 346] on span "START RECORDING" at bounding box center [519, 344] width 41 height 5
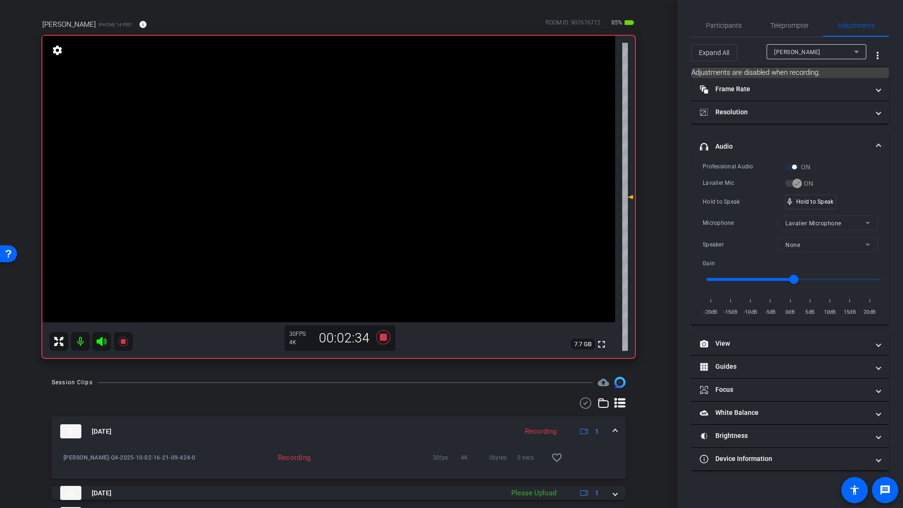
scroll to position [62, 0]
click at [381, 339] on icon at bounding box center [383, 338] width 14 height 14
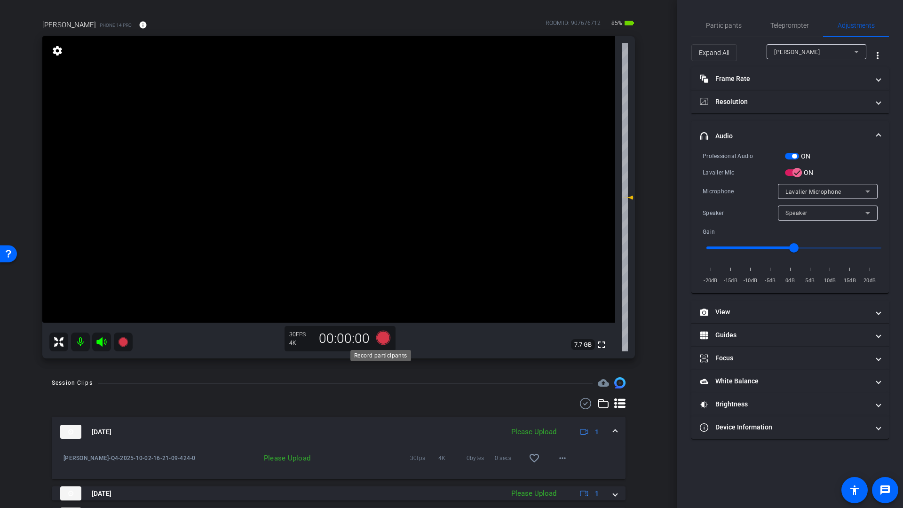
click at [378, 338] on icon at bounding box center [383, 338] width 14 height 14
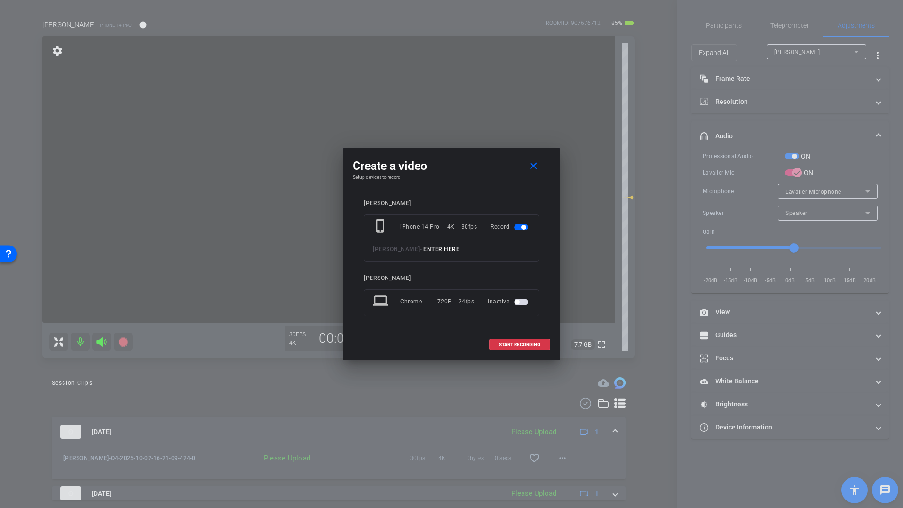
click at [440, 252] on input at bounding box center [454, 250] width 63 height 12
type input "Q5"
click at [515, 345] on span "START RECORDING" at bounding box center [519, 344] width 41 height 5
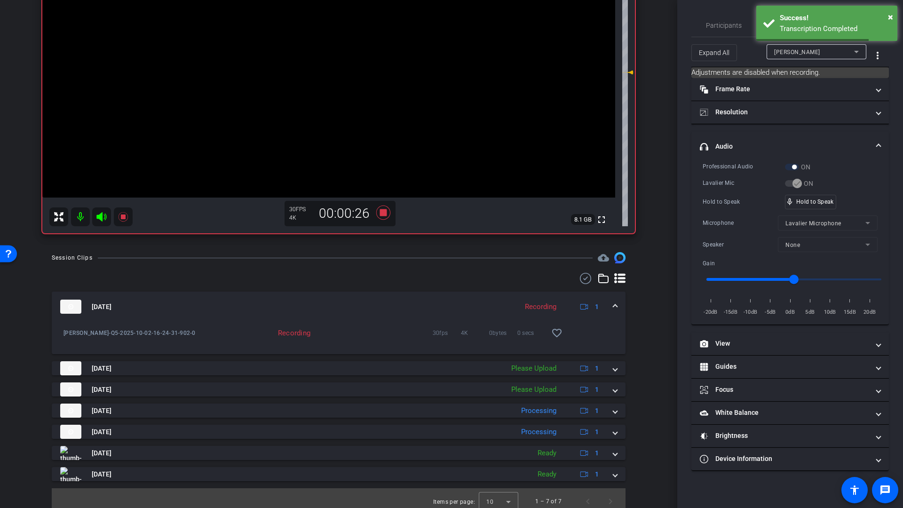
scroll to position [193, 0]
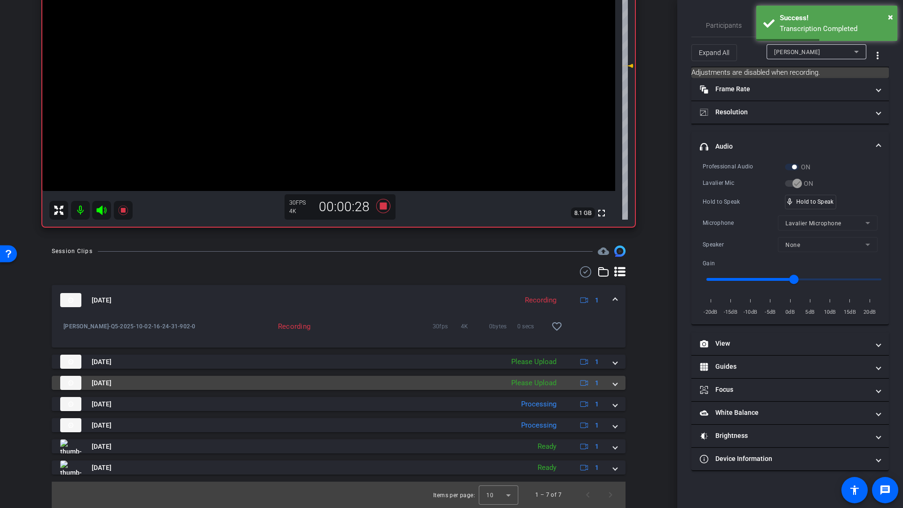
click at [613, 383] on span at bounding box center [615, 383] width 4 height 10
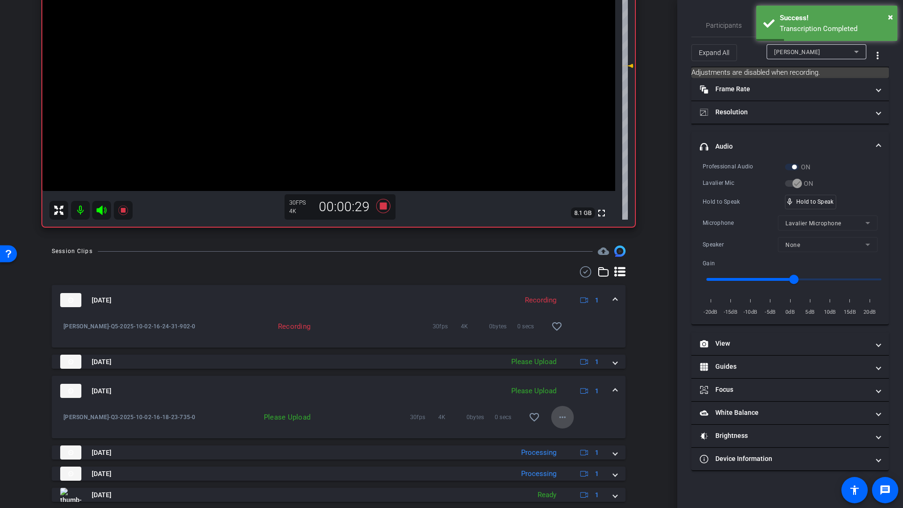
click at [561, 418] on mat-icon "more_horiz" at bounding box center [562, 416] width 11 height 11
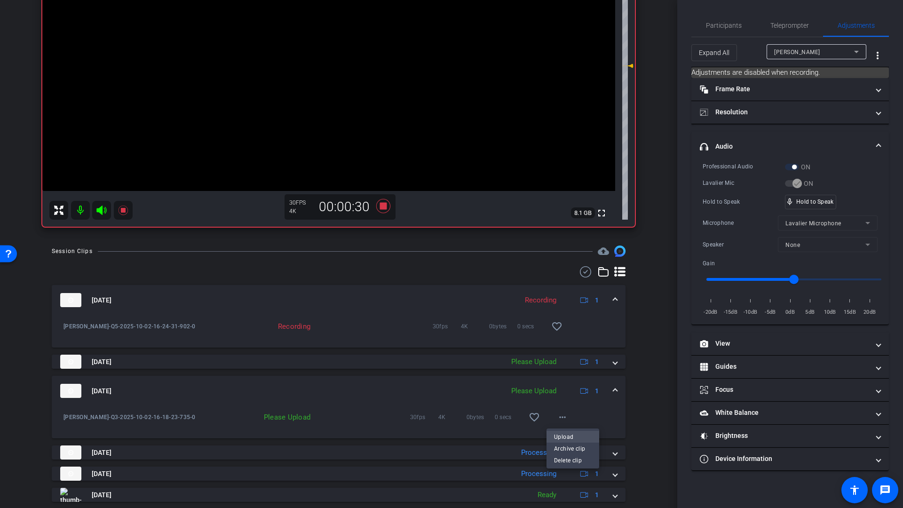
click at [561, 435] on span "Upload" at bounding box center [573, 436] width 38 height 11
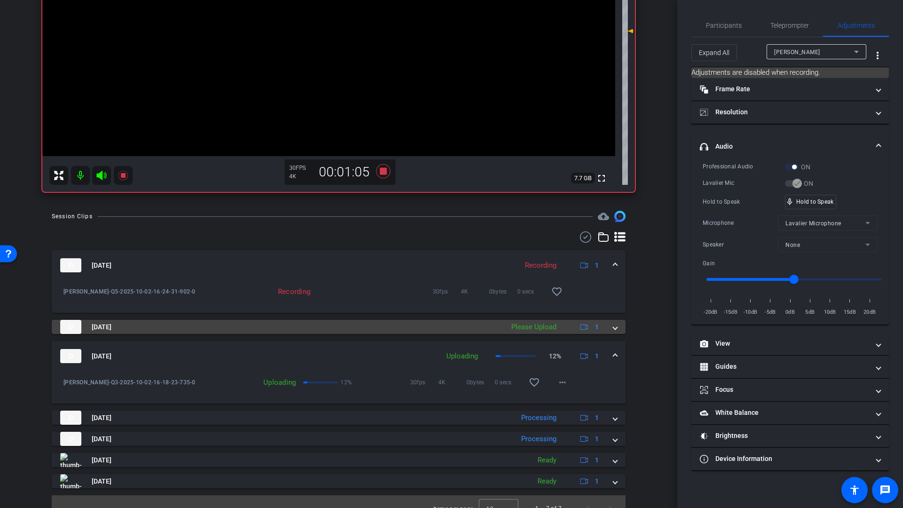
scroll to position [82, 0]
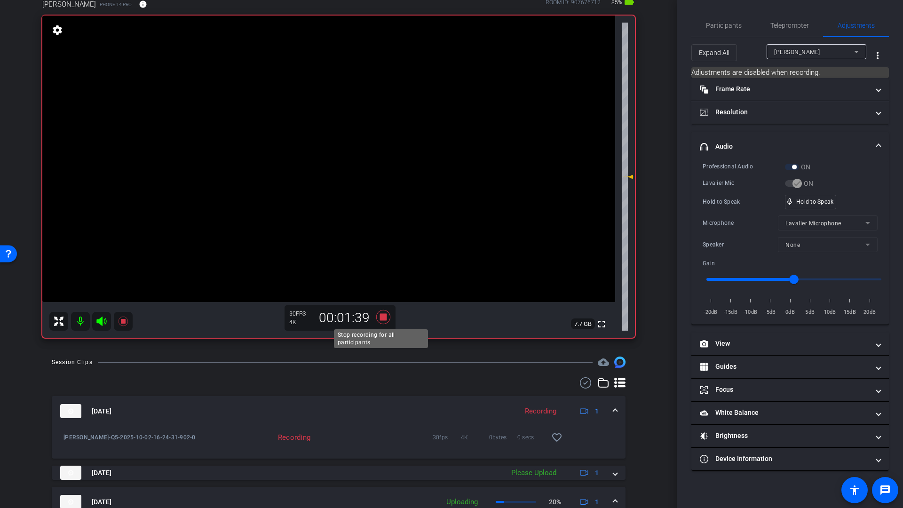
click at [382, 316] on icon at bounding box center [383, 317] width 14 height 14
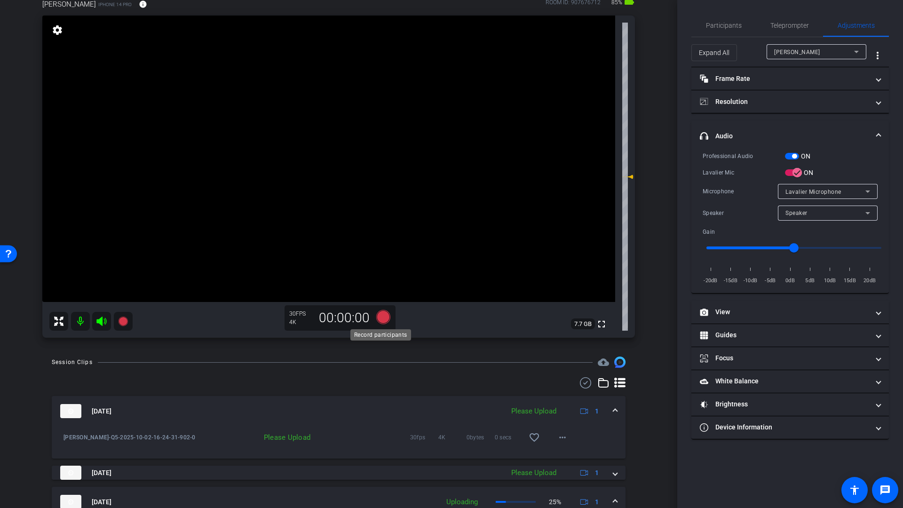
click at [380, 318] on icon at bounding box center [383, 317] width 14 height 14
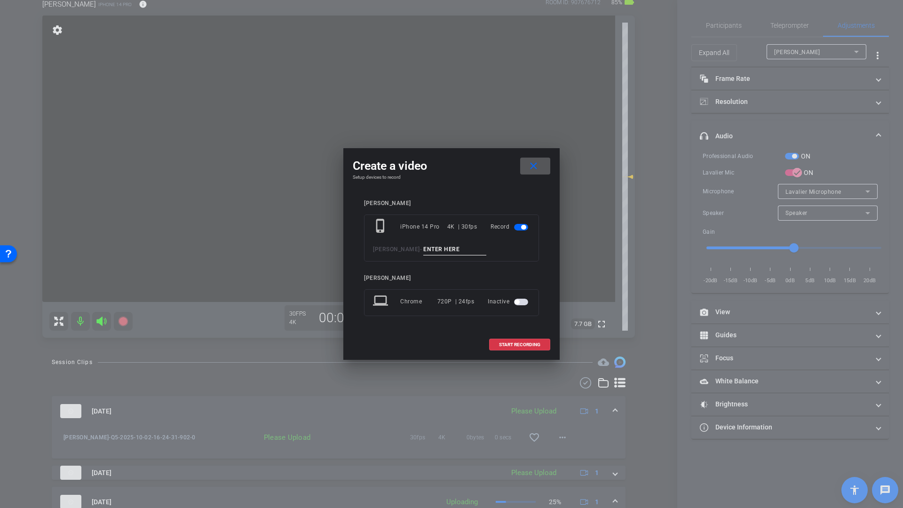
click at [445, 252] on input at bounding box center [454, 250] width 63 height 12
type input "Q6"
click at [524, 349] on span at bounding box center [519, 344] width 60 height 23
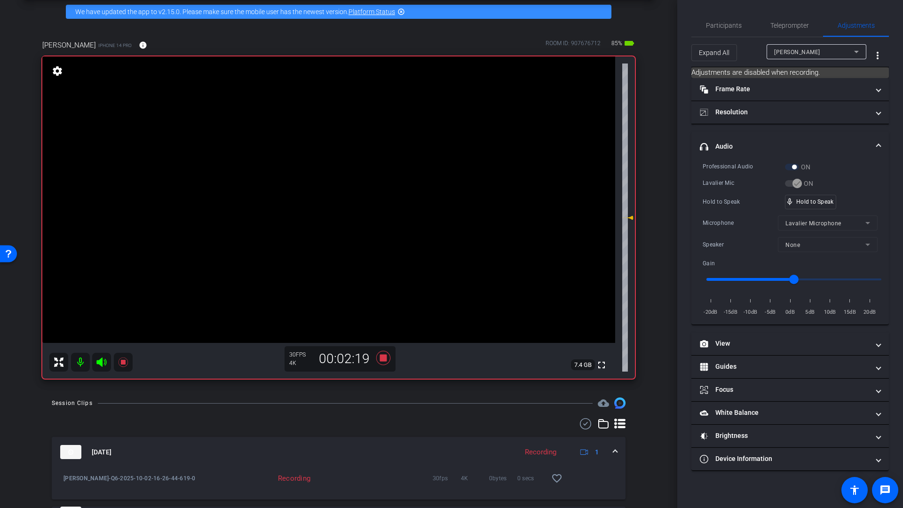
scroll to position [37, 0]
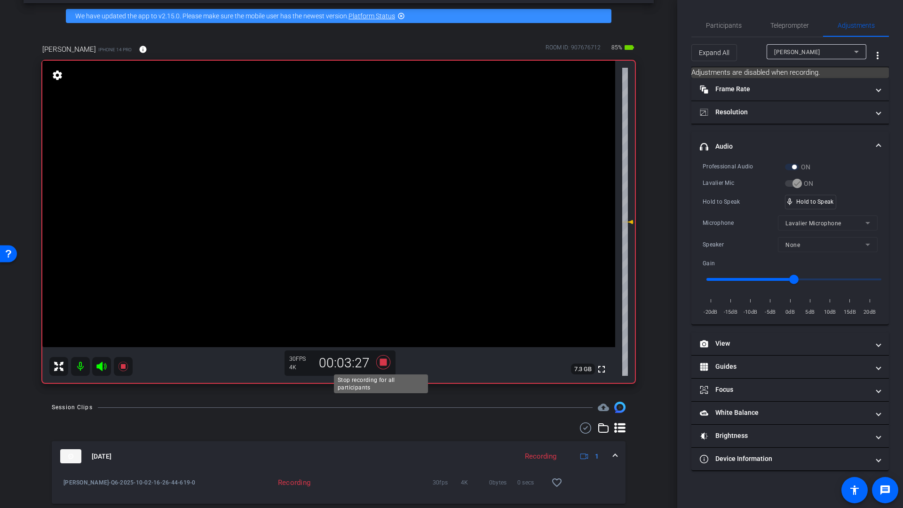
click at [380, 362] on icon at bounding box center [383, 362] width 14 height 14
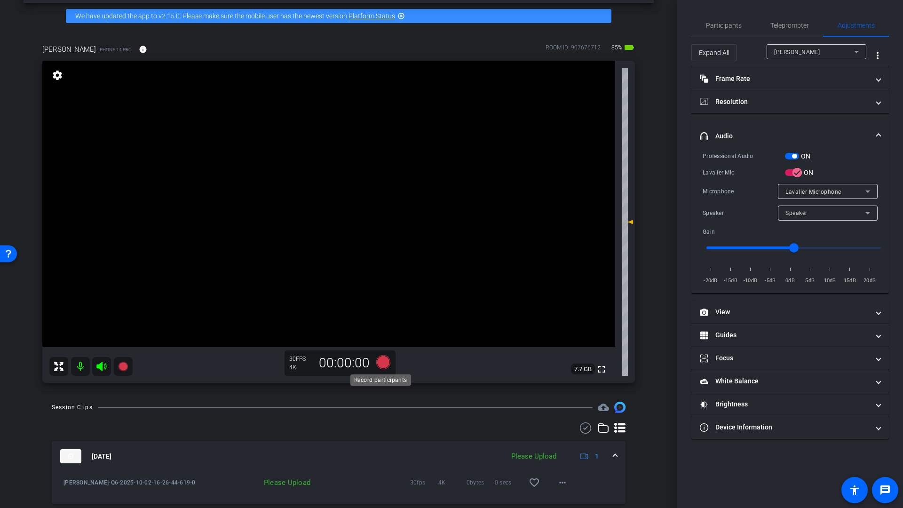
click at [381, 364] on icon at bounding box center [383, 362] width 14 height 14
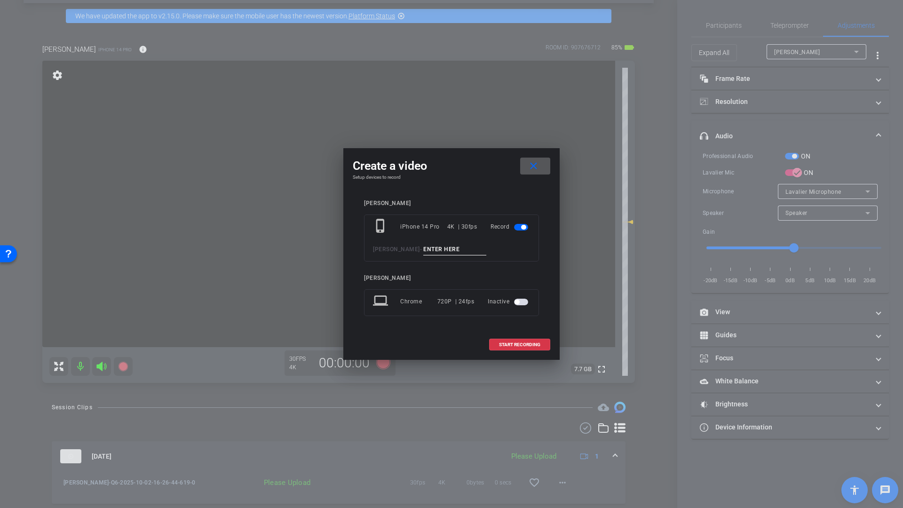
click at [424, 246] on input at bounding box center [454, 250] width 63 height 12
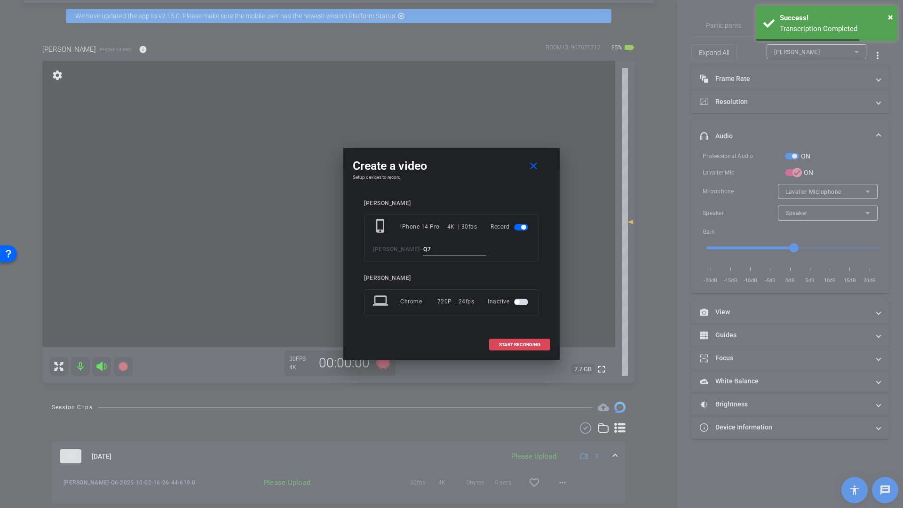
type input "Q7"
click at [523, 346] on span "START RECORDING" at bounding box center [519, 344] width 41 height 5
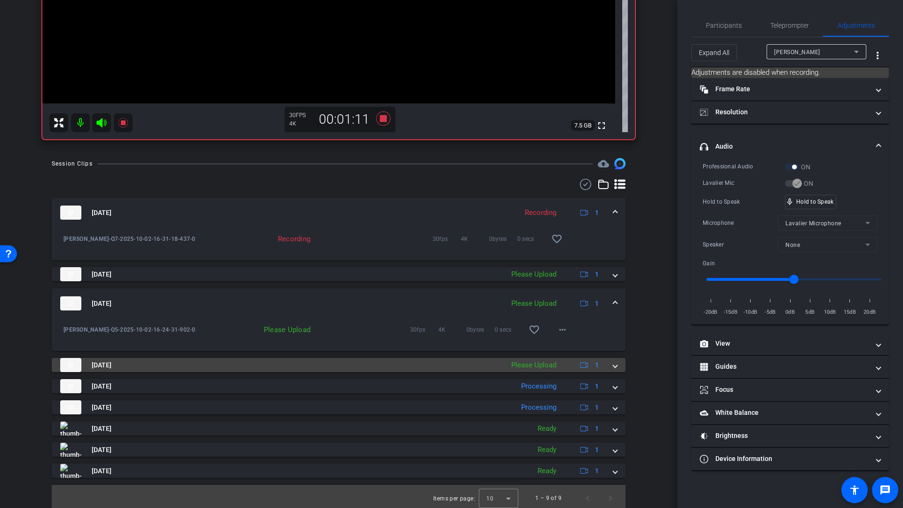
scroll to position [284, 0]
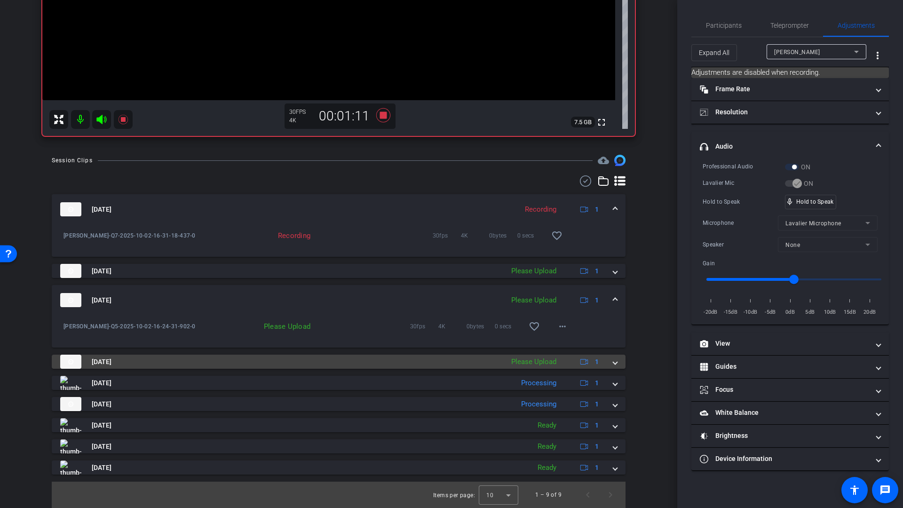
click at [613, 362] on span at bounding box center [615, 362] width 4 height 10
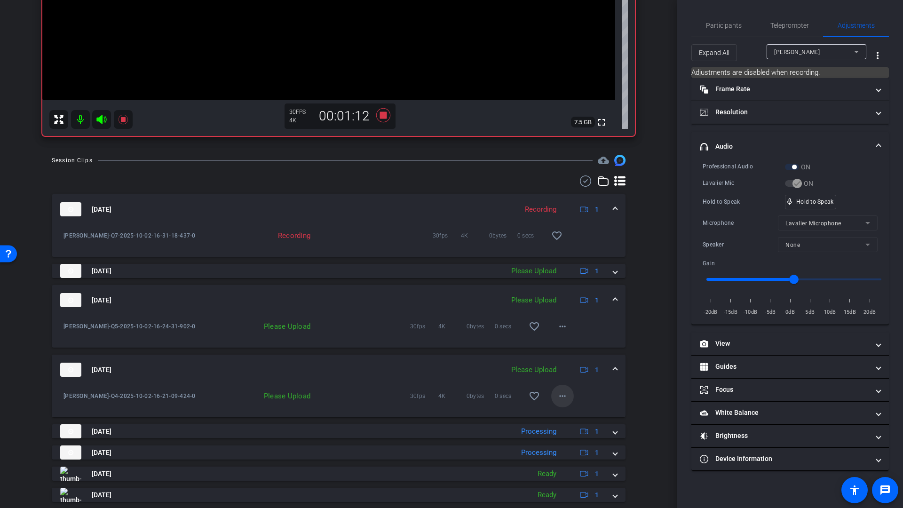
click at [561, 397] on mat-icon "more_horiz" at bounding box center [562, 395] width 11 height 11
click at [563, 416] on span "Upload" at bounding box center [573, 415] width 38 height 11
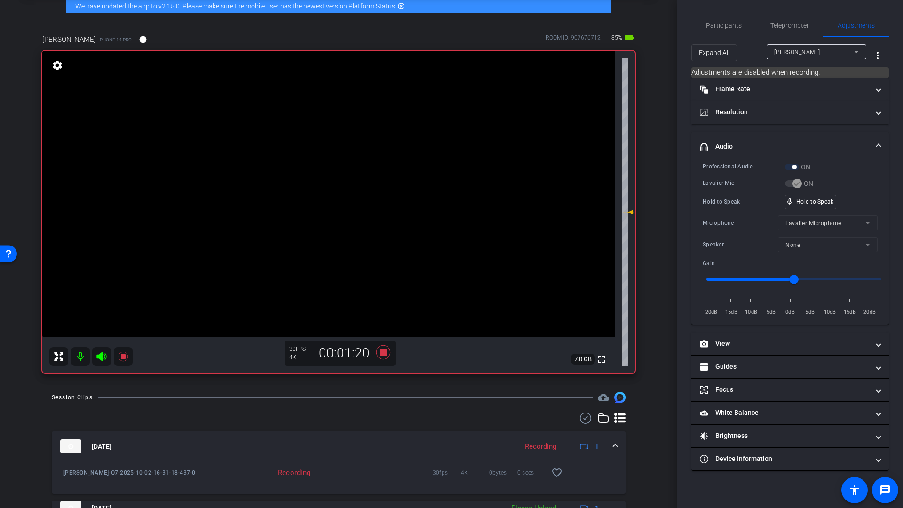
scroll to position [35, 0]
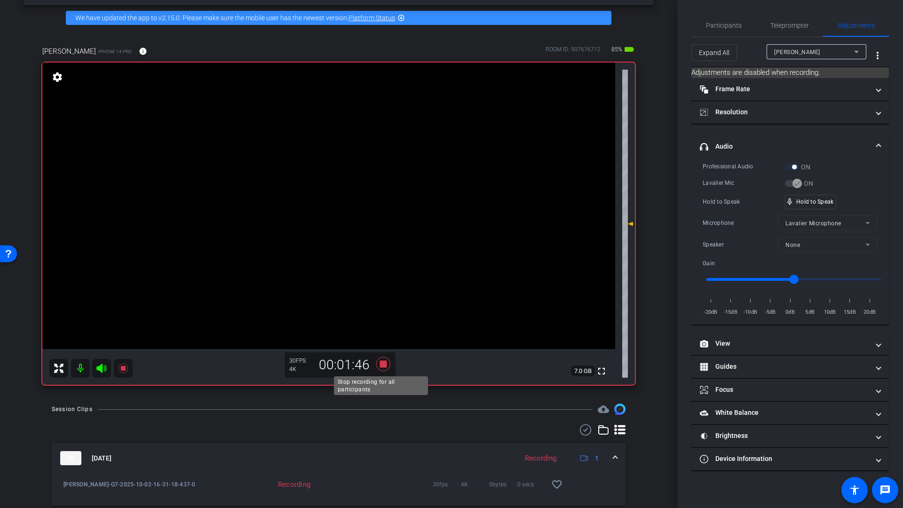
click at [381, 364] on icon at bounding box center [383, 364] width 14 height 14
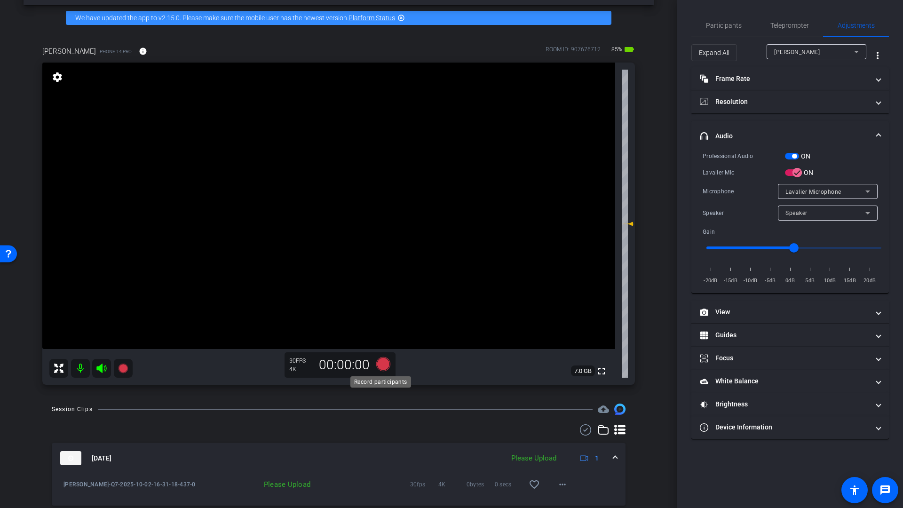
click at [381, 365] on icon at bounding box center [383, 364] width 14 height 14
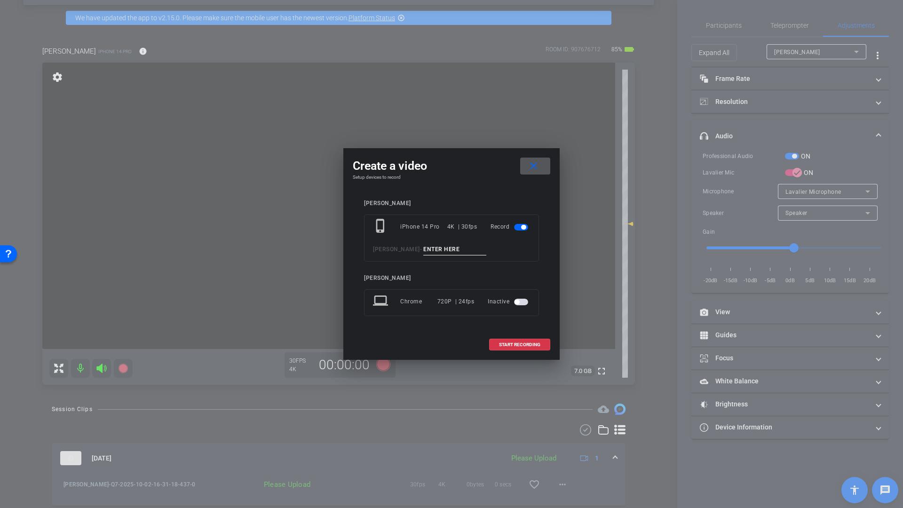
click at [426, 246] on input at bounding box center [454, 250] width 63 height 12
type input "Q8"
click at [520, 345] on span "START RECORDING" at bounding box center [519, 344] width 41 height 5
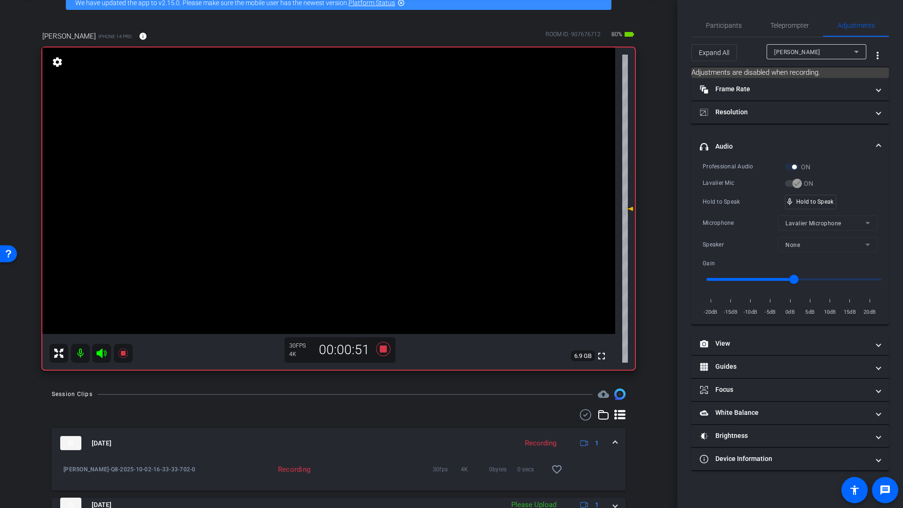
scroll to position [354, 0]
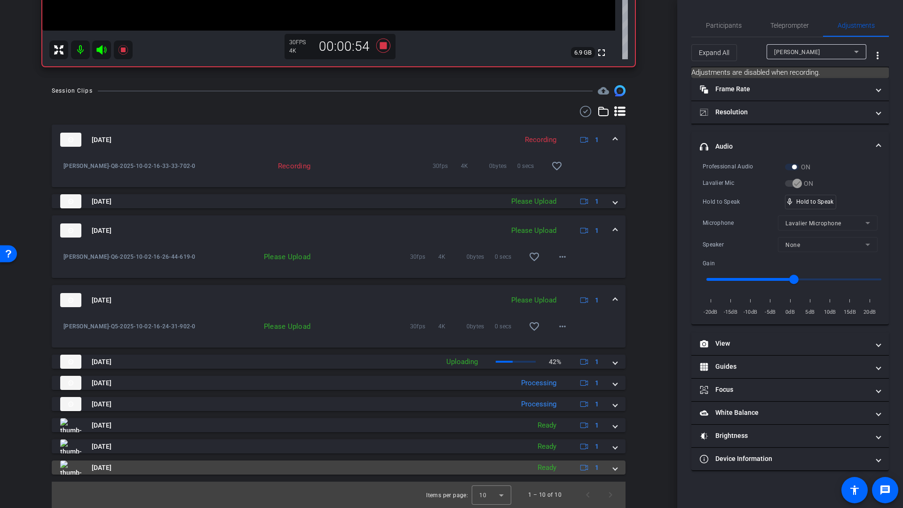
click at [613, 469] on span at bounding box center [615, 468] width 4 height 10
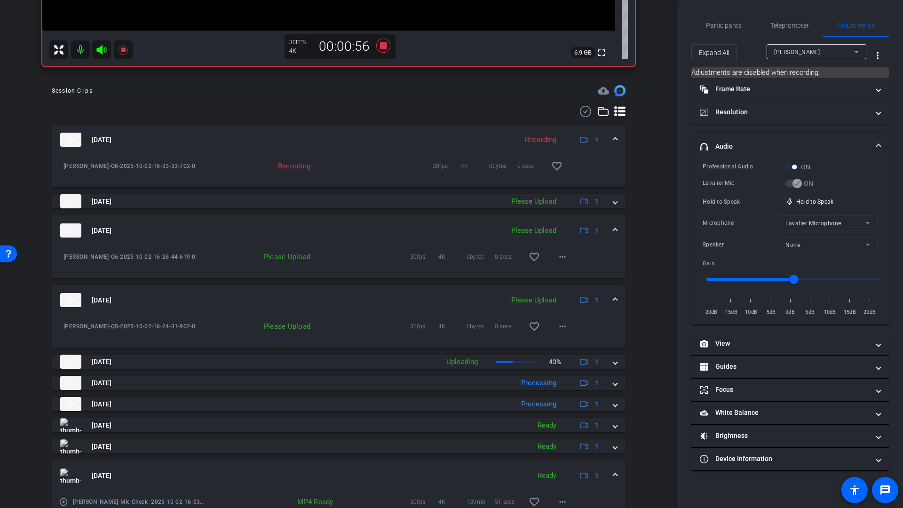
click at [613, 474] on span at bounding box center [615, 476] width 4 height 10
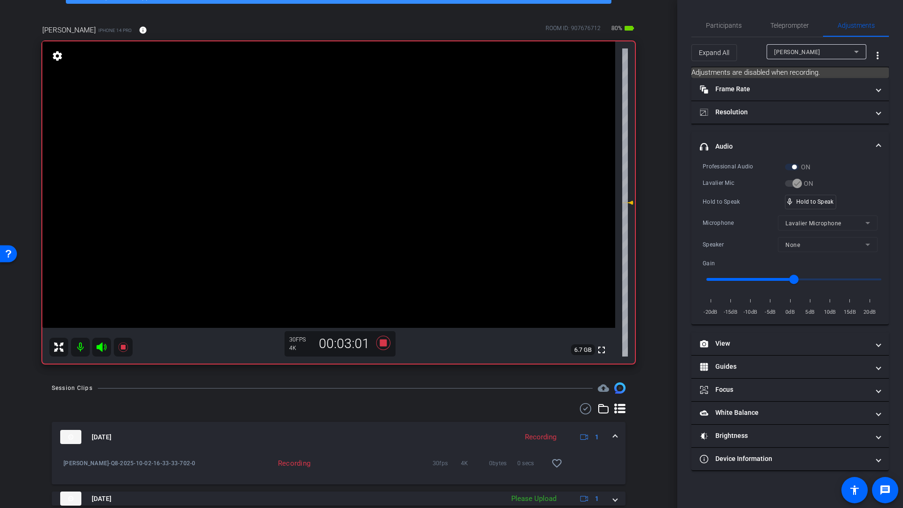
scroll to position [54, 0]
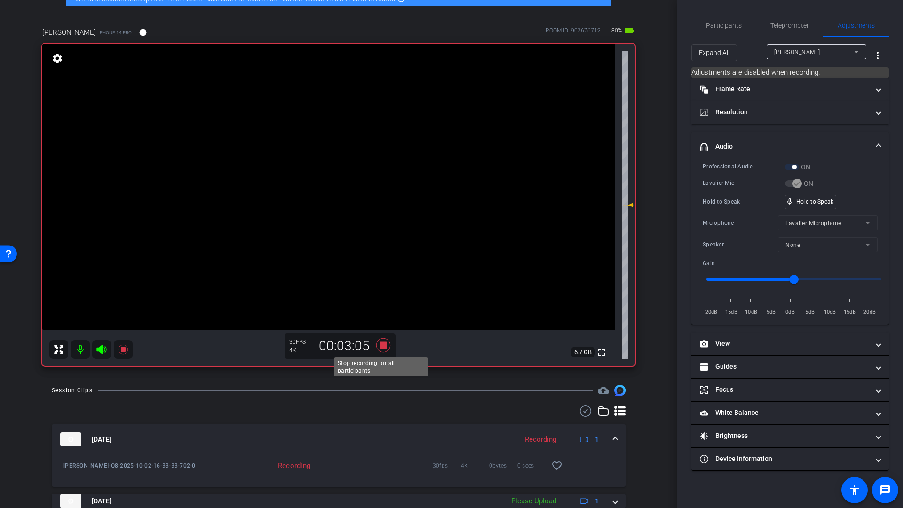
click at [382, 345] on icon at bounding box center [383, 345] width 14 height 14
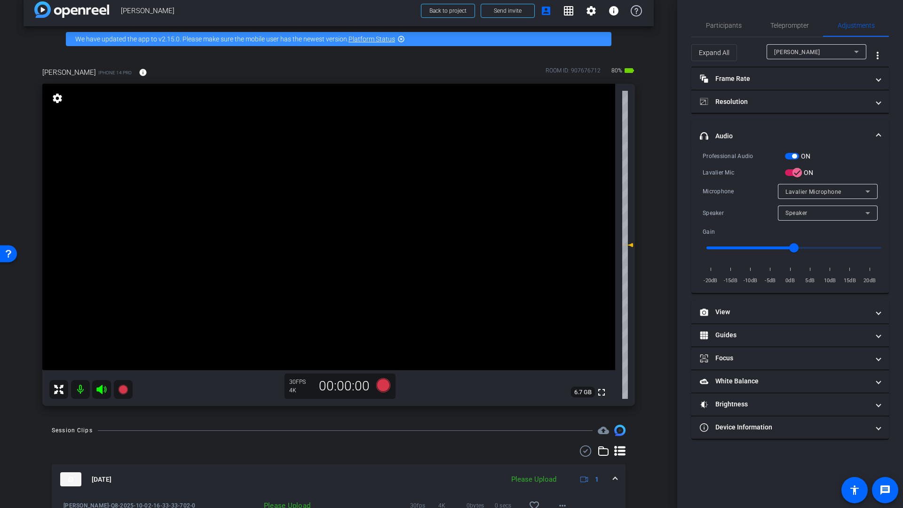
scroll to position [16, 0]
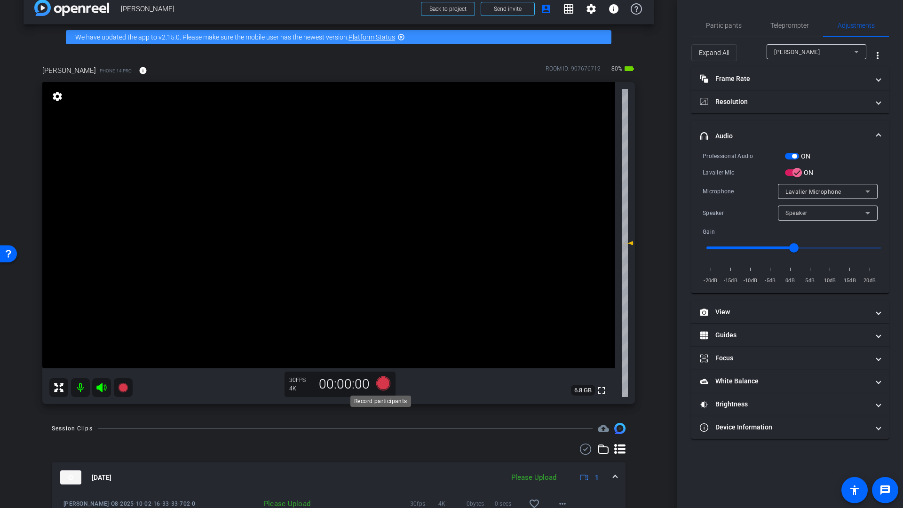
click at [380, 383] on icon at bounding box center [383, 383] width 14 height 14
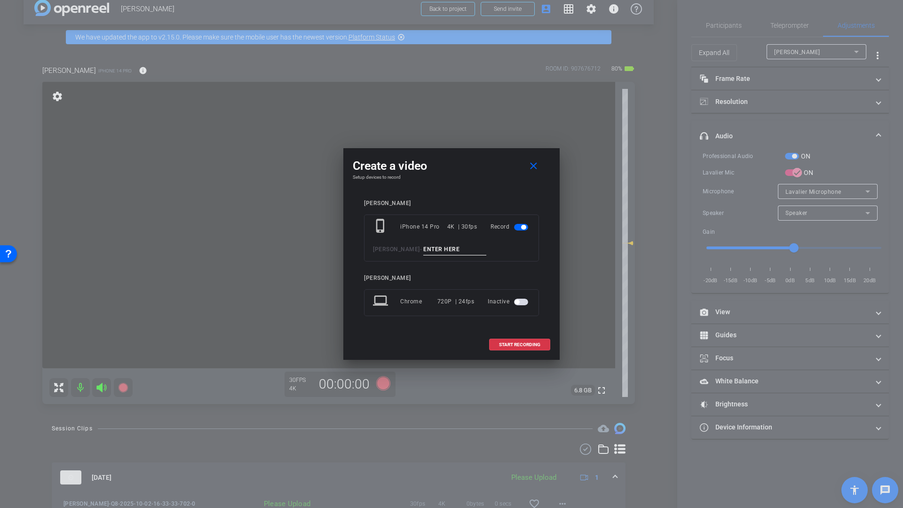
click at [443, 247] on input at bounding box center [454, 250] width 63 height 12
type input "Q9"
click at [526, 346] on span "START RECORDING" at bounding box center [519, 344] width 41 height 5
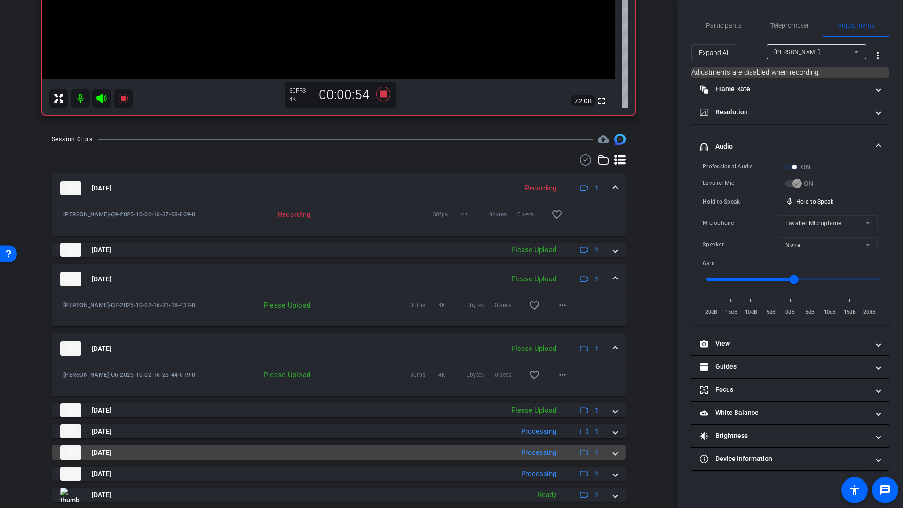
scroll to position [307, 0]
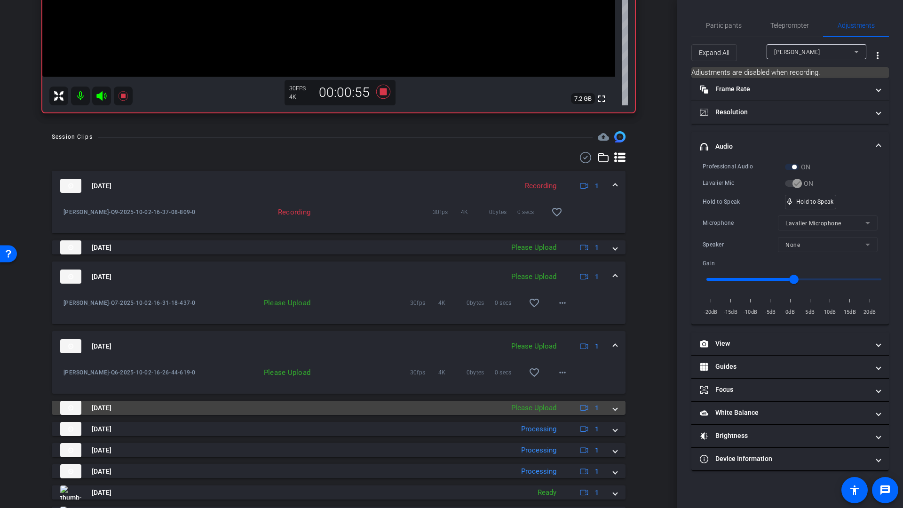
click at [613, 408] on span at bounding box center [615, 408] width 4 height 10
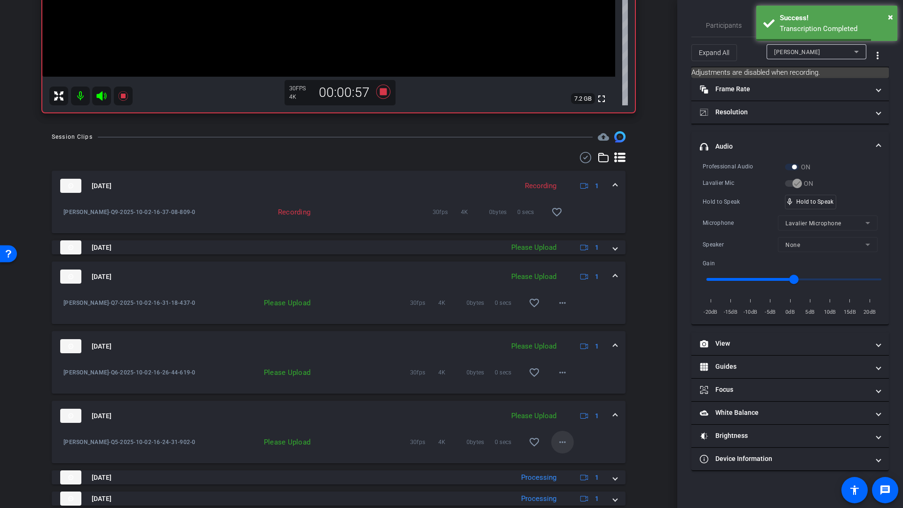
click at [557, 441] on mat-icon "more_horiz" at bounding box center [562, 441] width 11 height 11
drag, startPoint x: 563, startPoint y: 462, endPoint x: 567, endPoint y: 456, distance: 7.2
click at [563, 462] on span "Upload" at bounding box center [573, 461] width 38 height 11
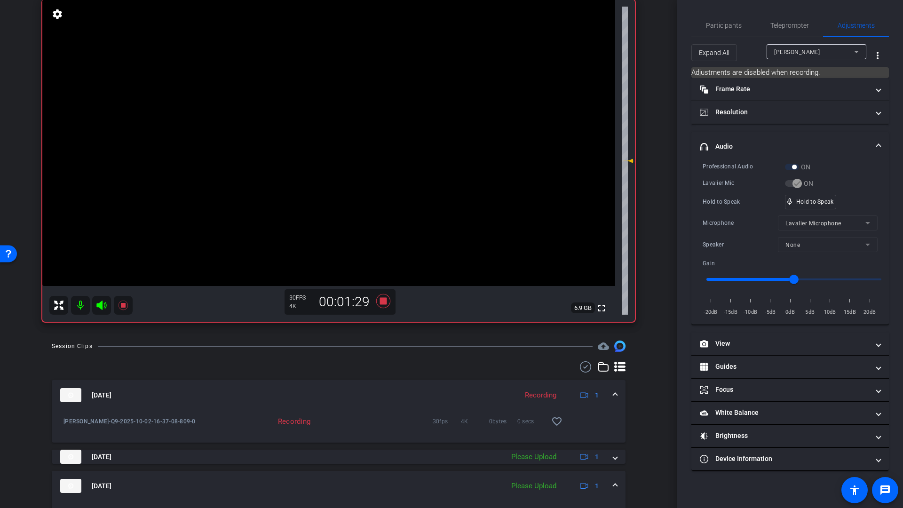
scroll to position [88, 0]
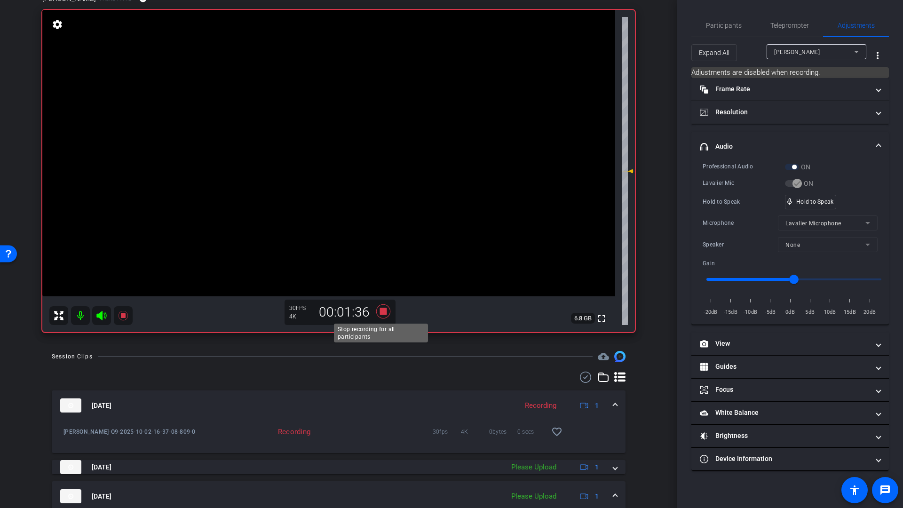
click at [382, 312] on icon at bounding box center [383, 311] width 14 height 14
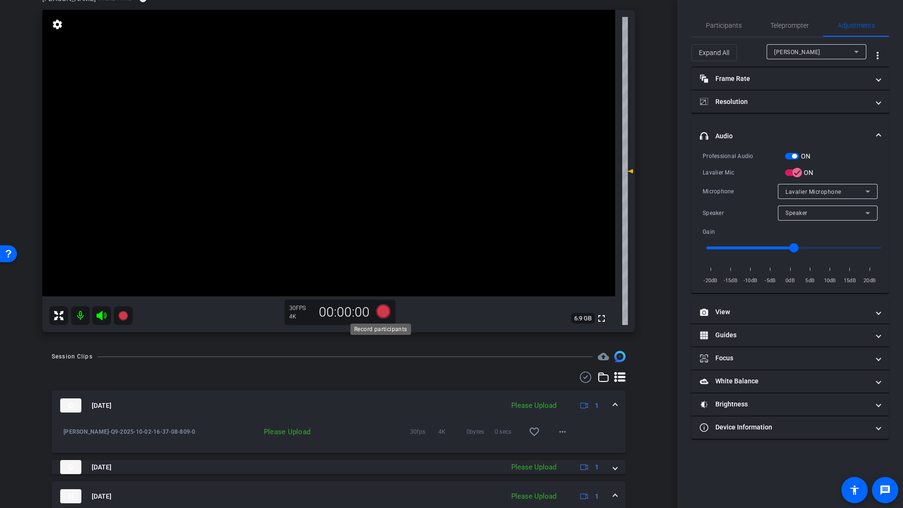
click at [382, 315] on icon at bounding box center [383, 311] width 14 height 14
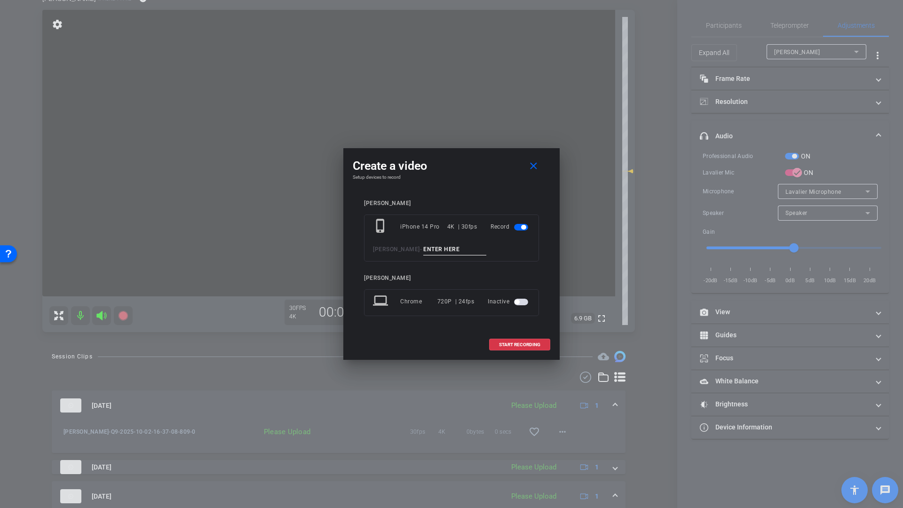
click at [438, 252] on input at bounding box center [454, 250] width 63 height 12
type input "Q10"
click at [504, 344] on span "START RECORDING" at bounding box center [519, 344] width 41 height 5
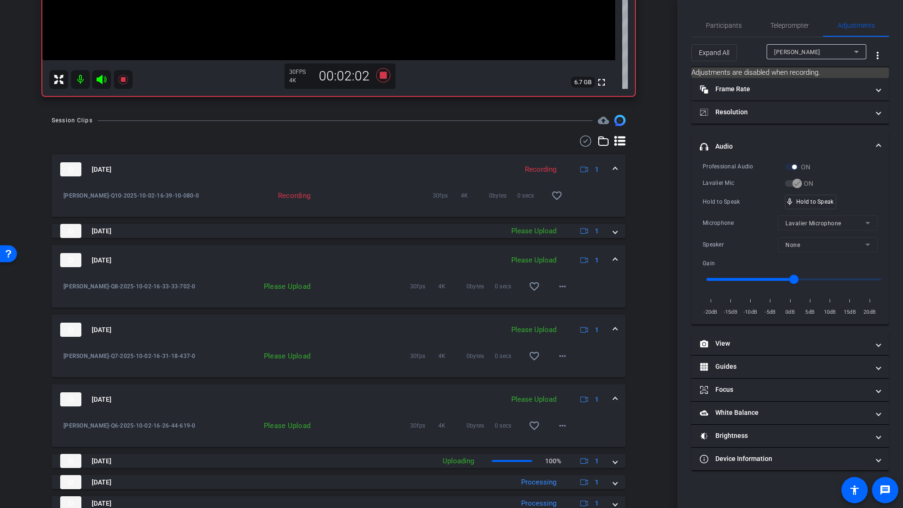
scroll to position [319, 0]
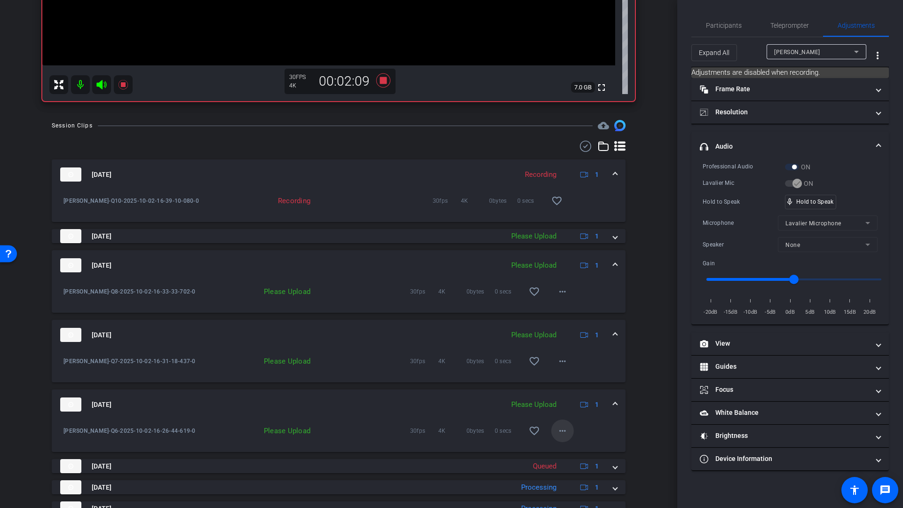
click at [561, 431] on mat-icon "more_horiz" at bounding box center [562, 430] width 11 height 11
click at [567, 449] on span "Upload" at bounding box center [573, 450] width 38 height 11
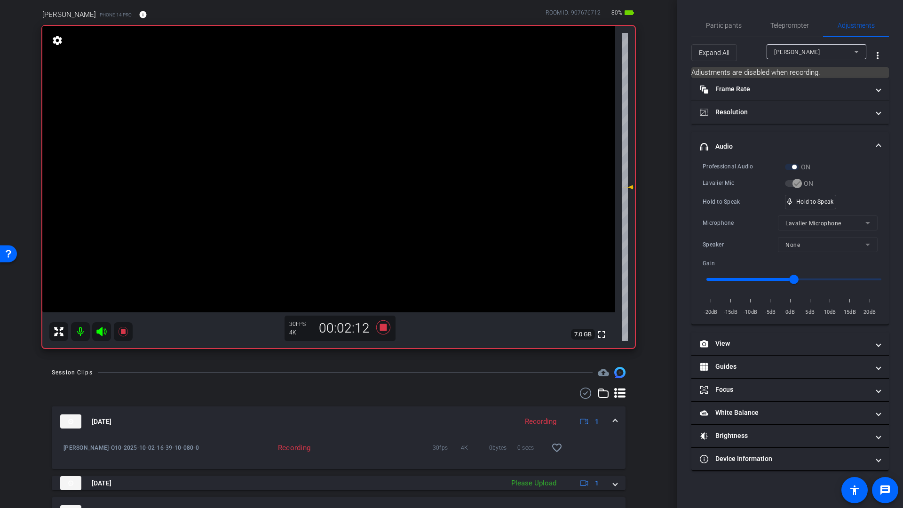
scroll to position [67, 0]
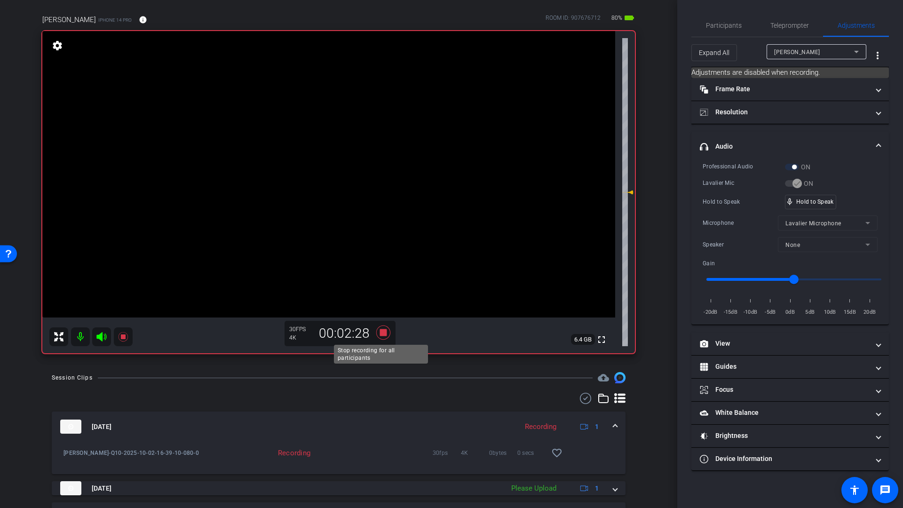
click at [382, 332] on icon at bounding box center [383, 332] width 14 height 14
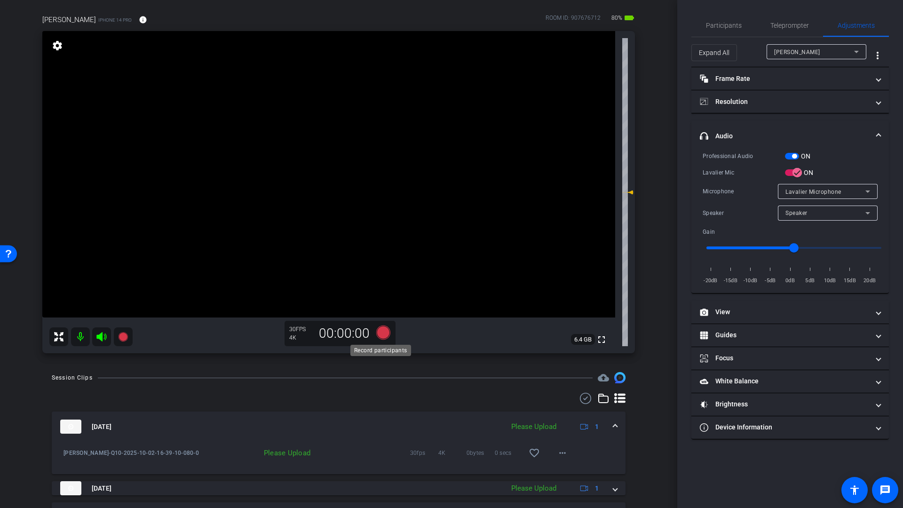
click at [380, 334] on icon at bounding box center [383, 332] width 14 height 14
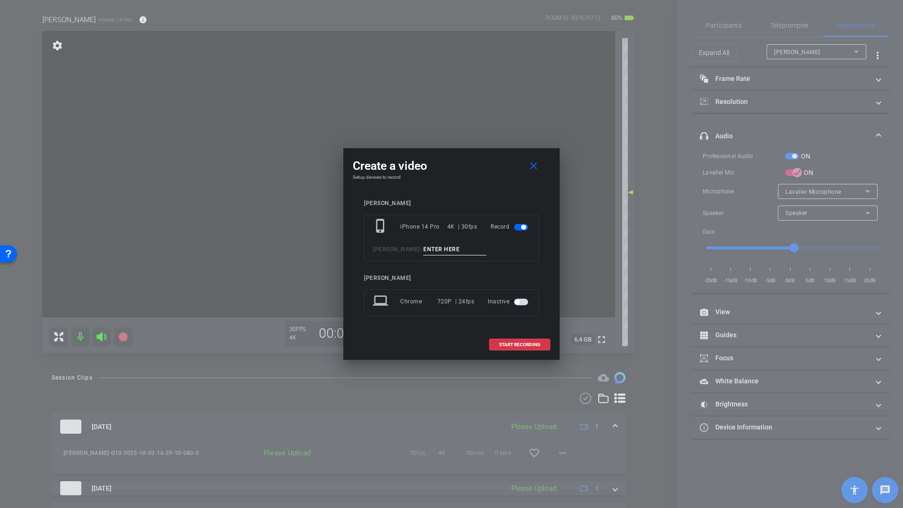
click at [443, 252] on input at bounding box center [454, 250] width 63 height 12
type input "Q11"
click at [506, 347] on span at bounding box center [519, 344] width 60 height 23
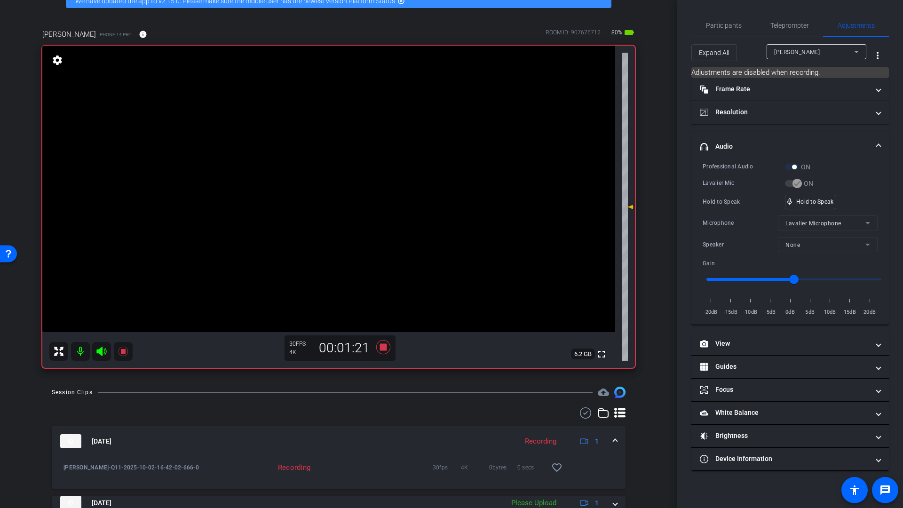
scroll to position [17, 0]
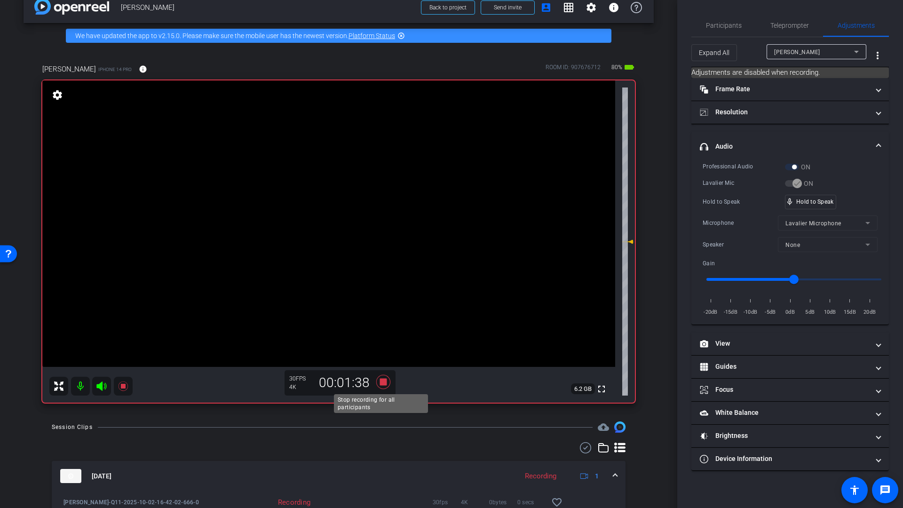
click at [381, 380] on icon at bounding box center [383, 382] width 14 height 14
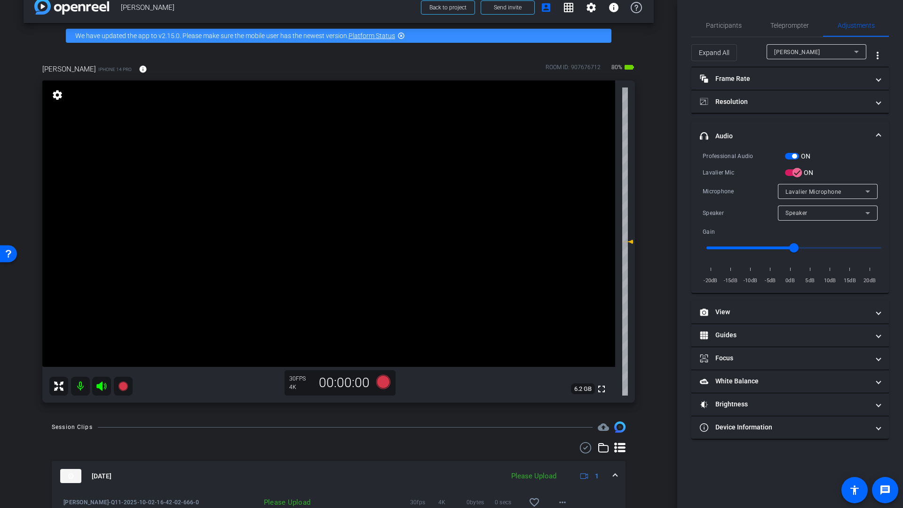
scroll to position [16, 0]
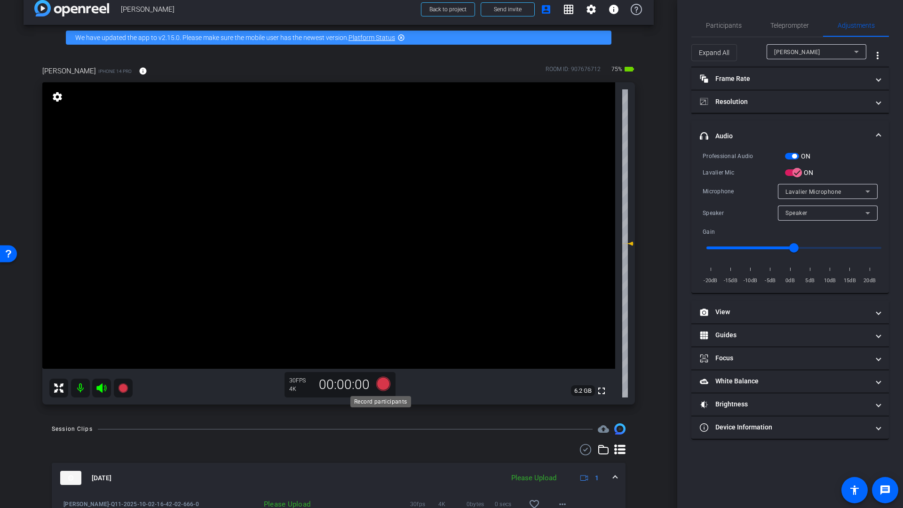
click at [380, 384] on icon at bounding box center [383, 384] width 14 height 14
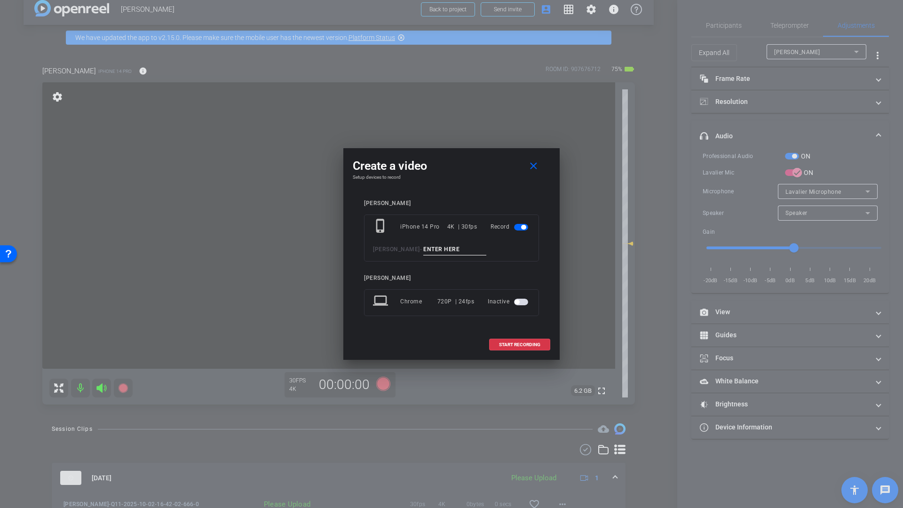
click at [430, 247] on input at bounding box center [454, 250] width 63 height 12
type input "Q12"
click at [514, 345] on span "START RECORDING" at bounding box center [519, 344] width 41 height 5
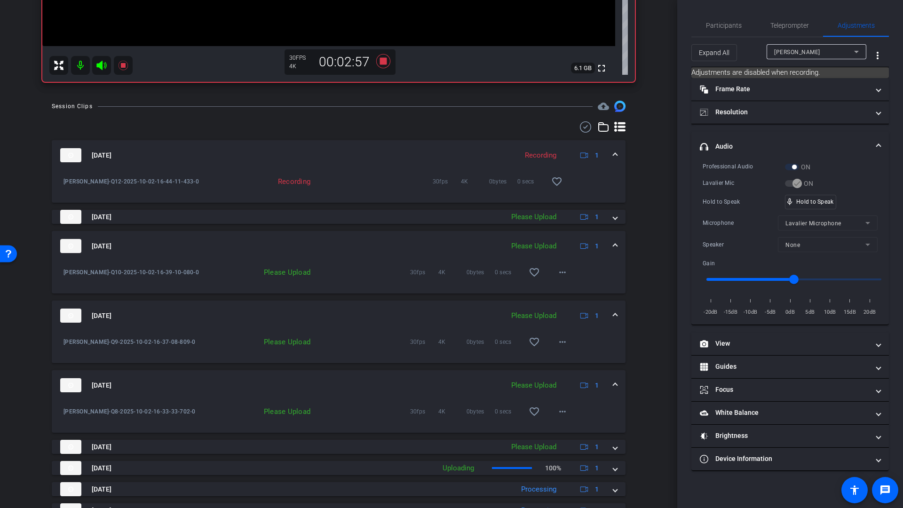
scroll to position [402, 0]
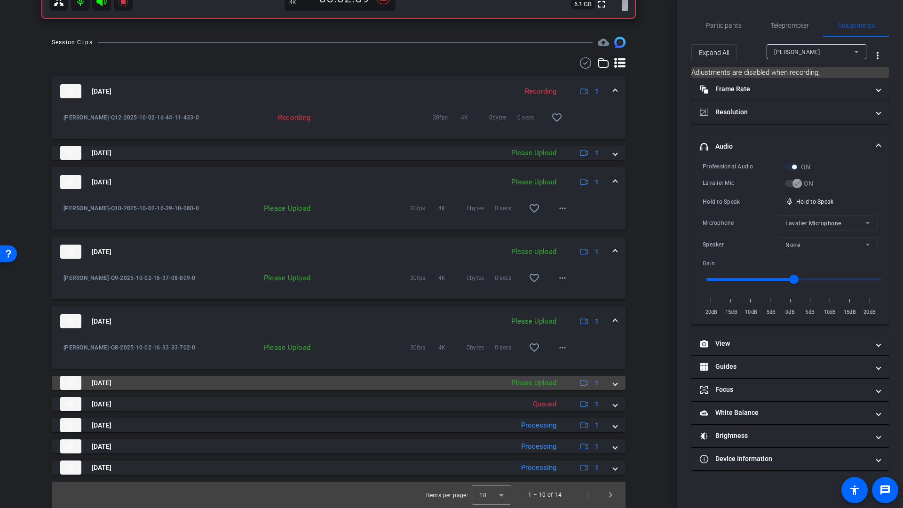
click at [613, 384] on span at bounding box center [615, 383] width 4 height 10
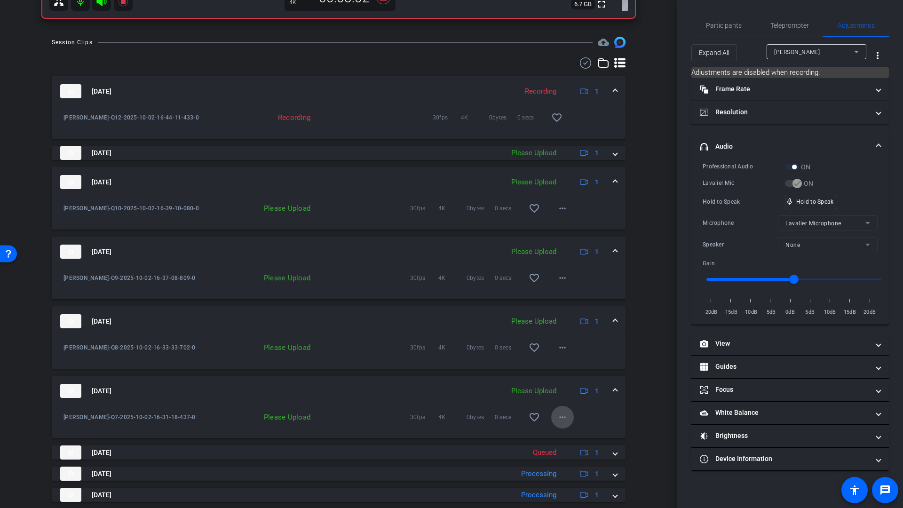
click at [560, 418] on mat-icon "more_horiz" at bounding box center [562, 416] width 11 height 11
click at [565, 436] on span "Upload" at bounding box center [573, 436] width 38 height 11
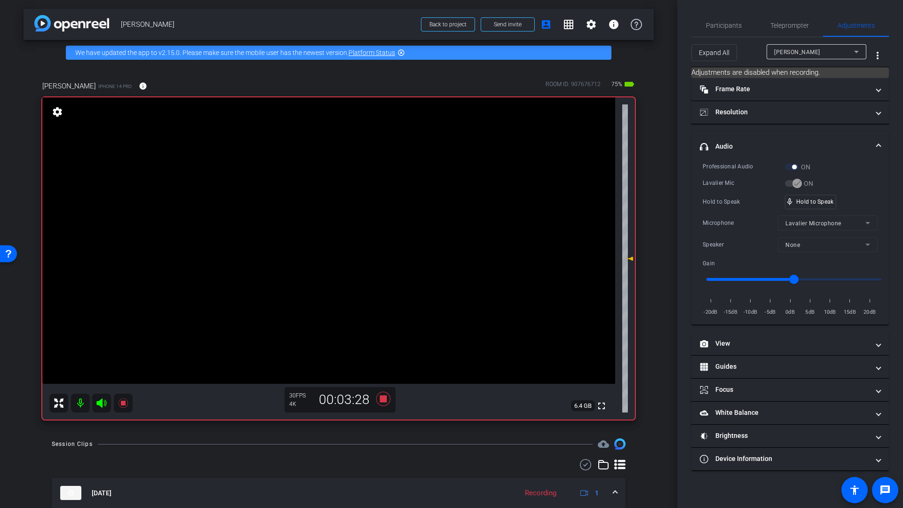
scroll to position [0, 0]
click at [382, 400] on icon at bounding box center [383, 399] width 14 height 14
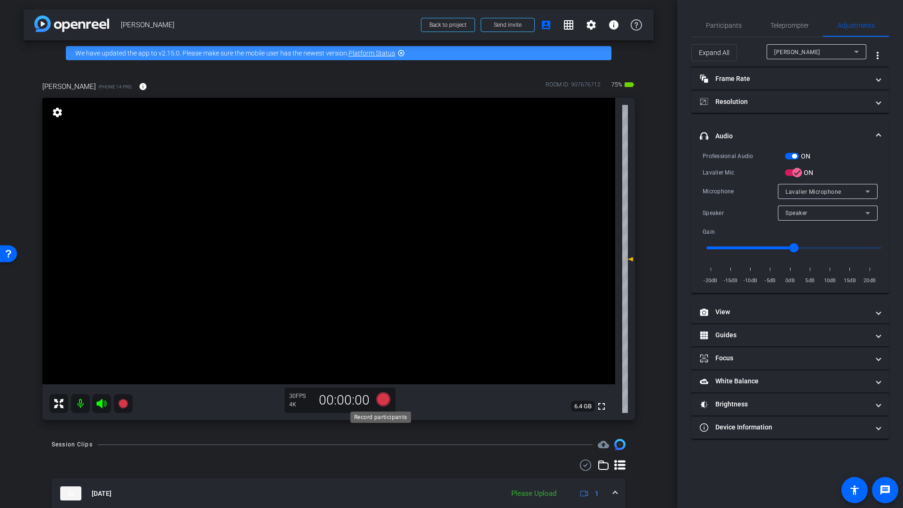
click at [380, 399] on icon at bounding box center [383, 399] width 14 height 14
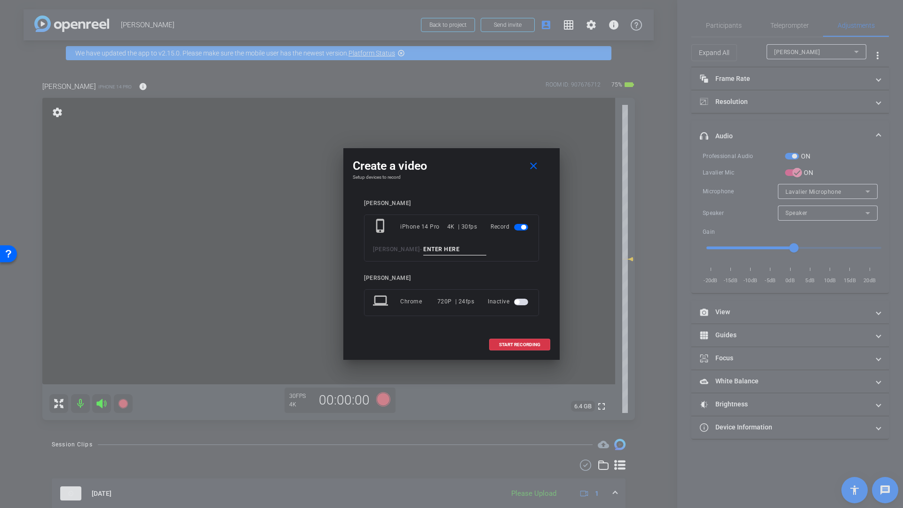
click at [443, 251] on input at bounding box center [454, 250] width 63 height 12
type input "Q13"
click at [523, 344] on span "START RECORDING" at bounding box center [519, 344] width 41 height 5
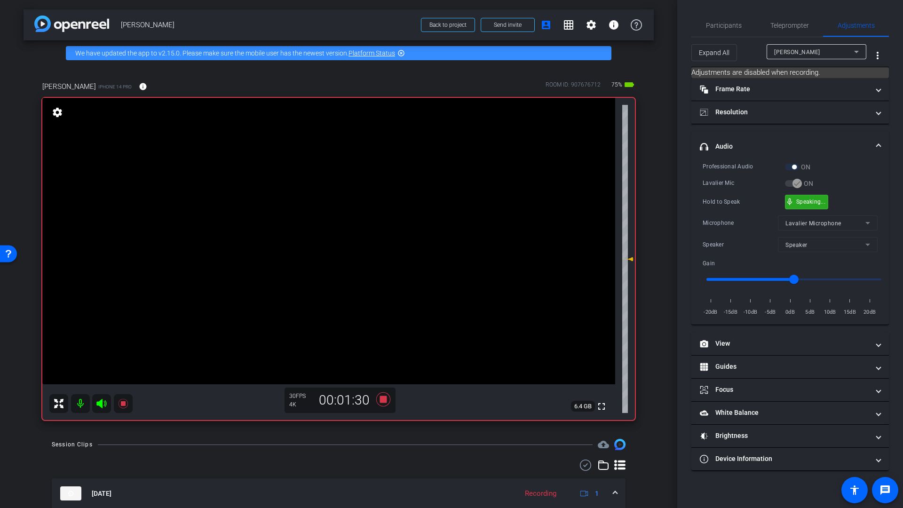
drag, startPoint x: 811, startPoint y: 199, endPoint x: 864, endPoint y: 249, distance: 72.5
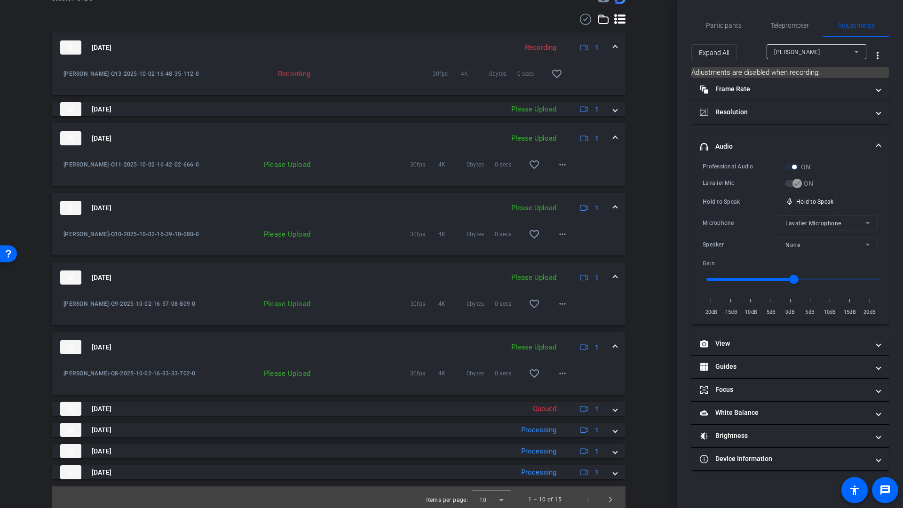
scroll to position [450, 0]
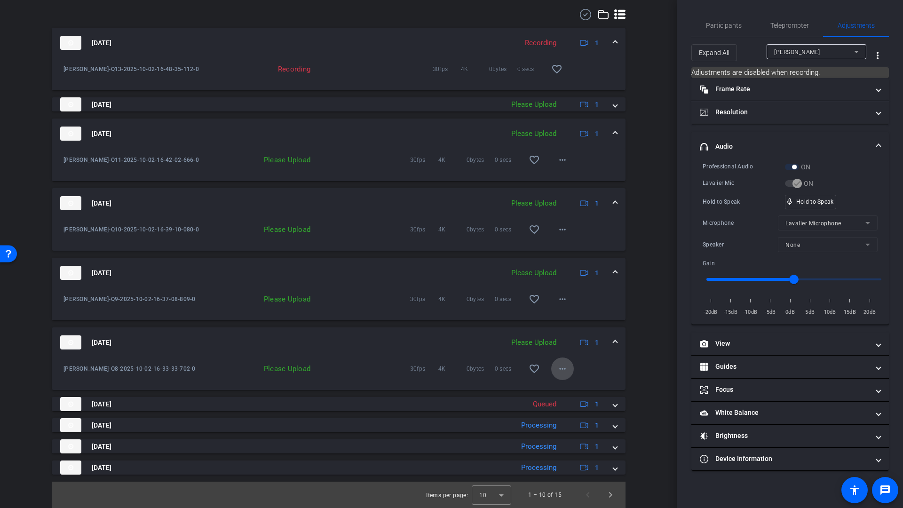
click at [558, 370] on mat-icon "more_horiz" at bounding box center [562, 368] width 11 height 11
click at [566, 387] on span "Upload" at bounding box center [573, 388] width 38 height 11
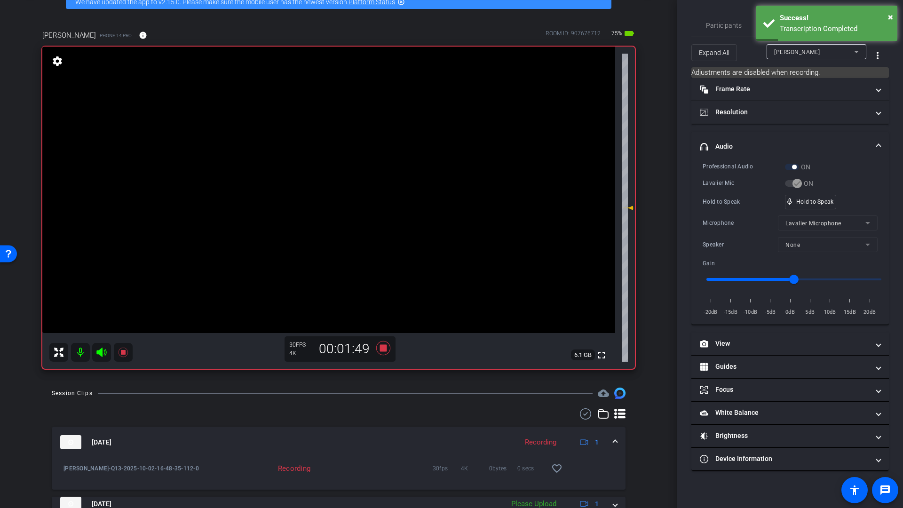
scroll to position [24, 0]
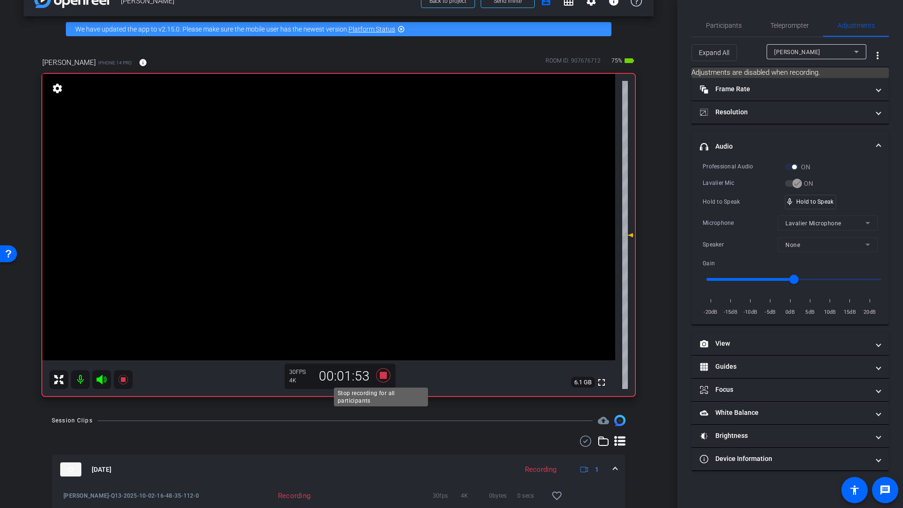
click at [380, 375] on icon at bounding box center [383, 375] width 14 height 14
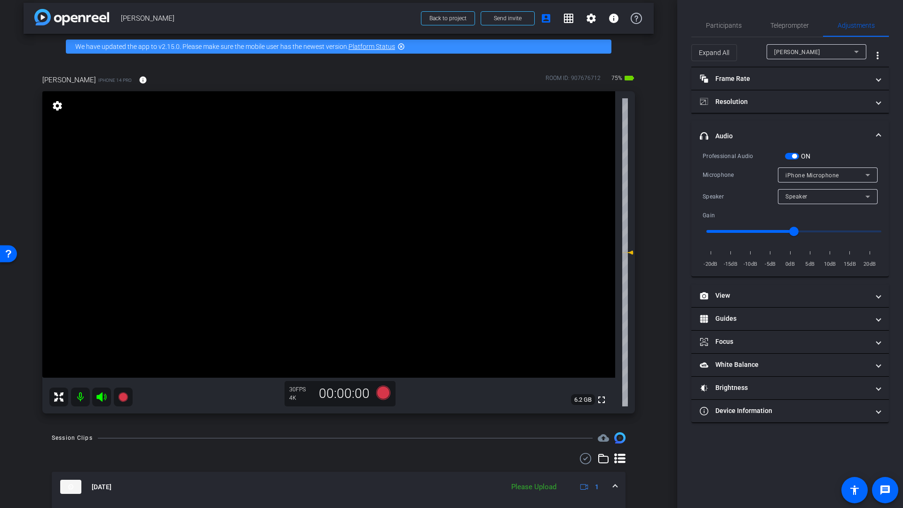
scroll to position [0, 0]
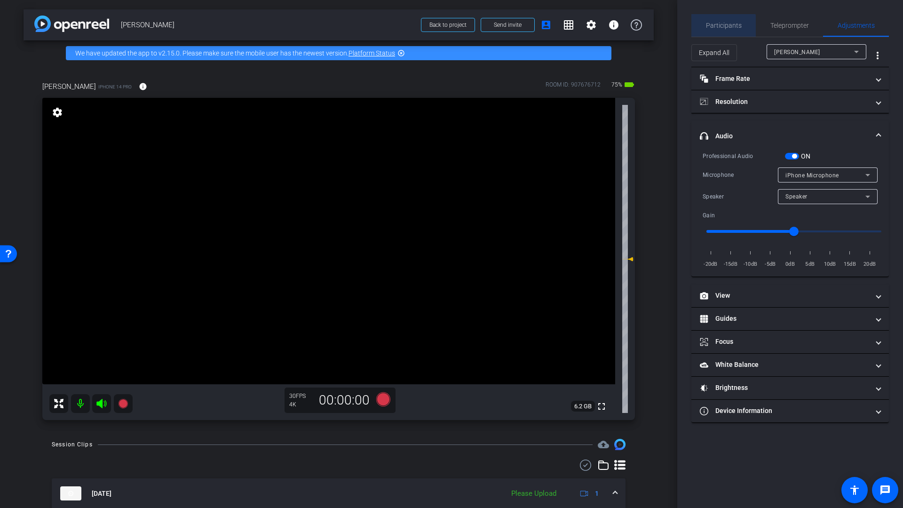
click at [719, 27] on span "Participants" at bounding box center [724, 25] width 36 height 7
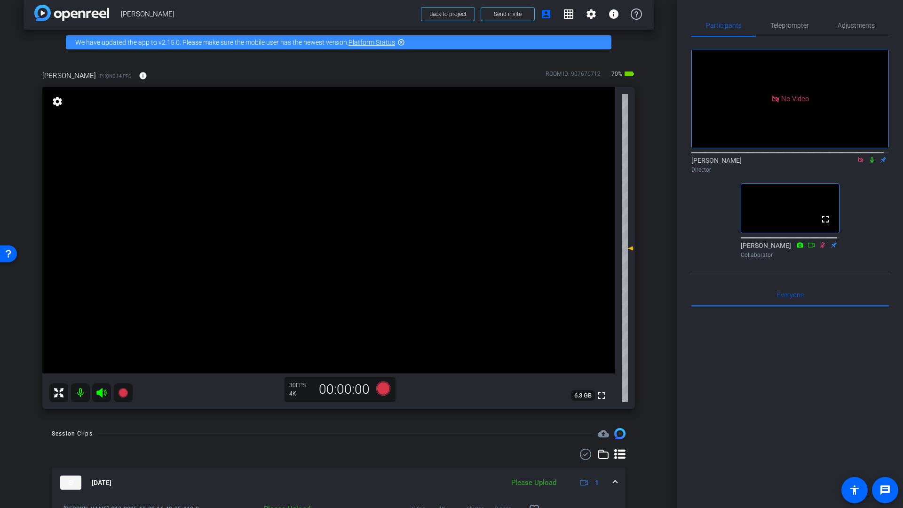
scroll to position [10, 0]
click at [868, 157] on icon at bounding box center [872, 160] width 8 height 7
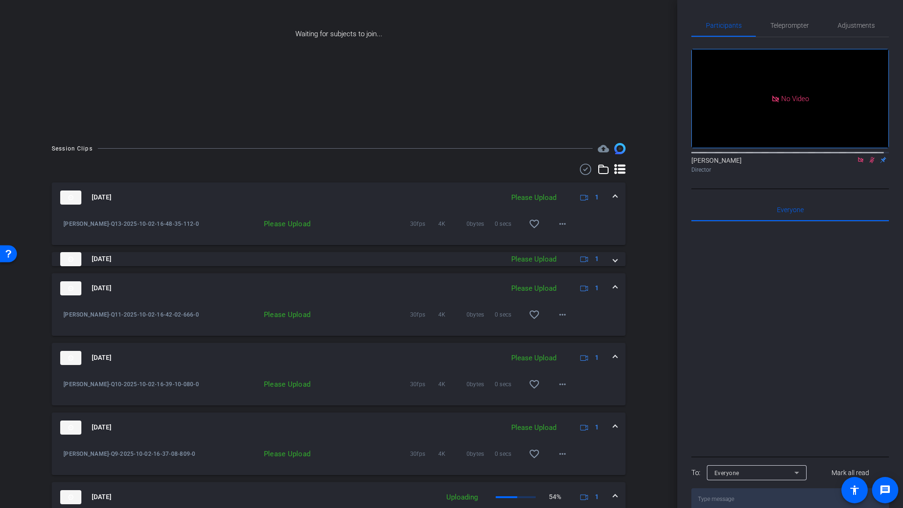
scroll to position [0, 0]
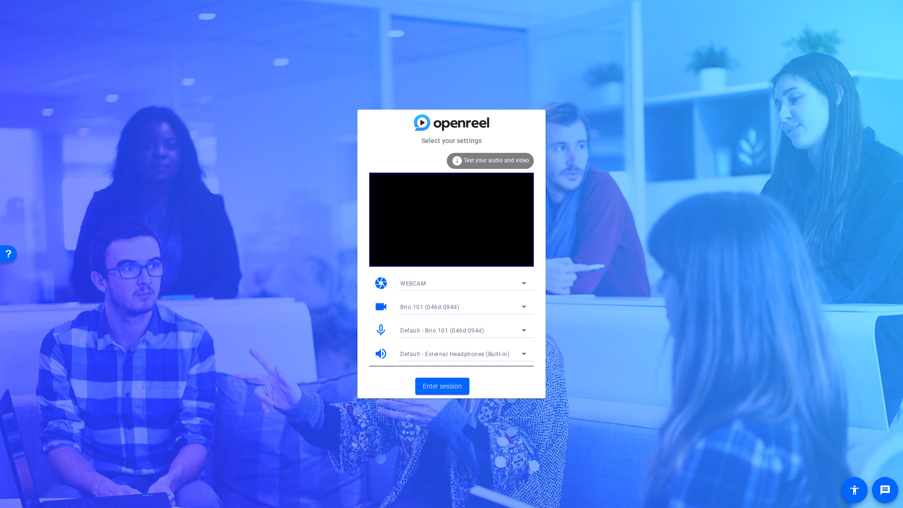
click at [351, 55] on div "Select your settings info Test your audio and video camera WEBCAM videocam Brio…" at bounding box center [451, 254] width 903 height 508
click at [409, 34] on div "Select your settings info Test your audio and video camera WEBCAM videocam Brio…" at bounding box center [451, 254] width 903 height 508
